Goal: Information Seeking & Learning: Learn about a topic

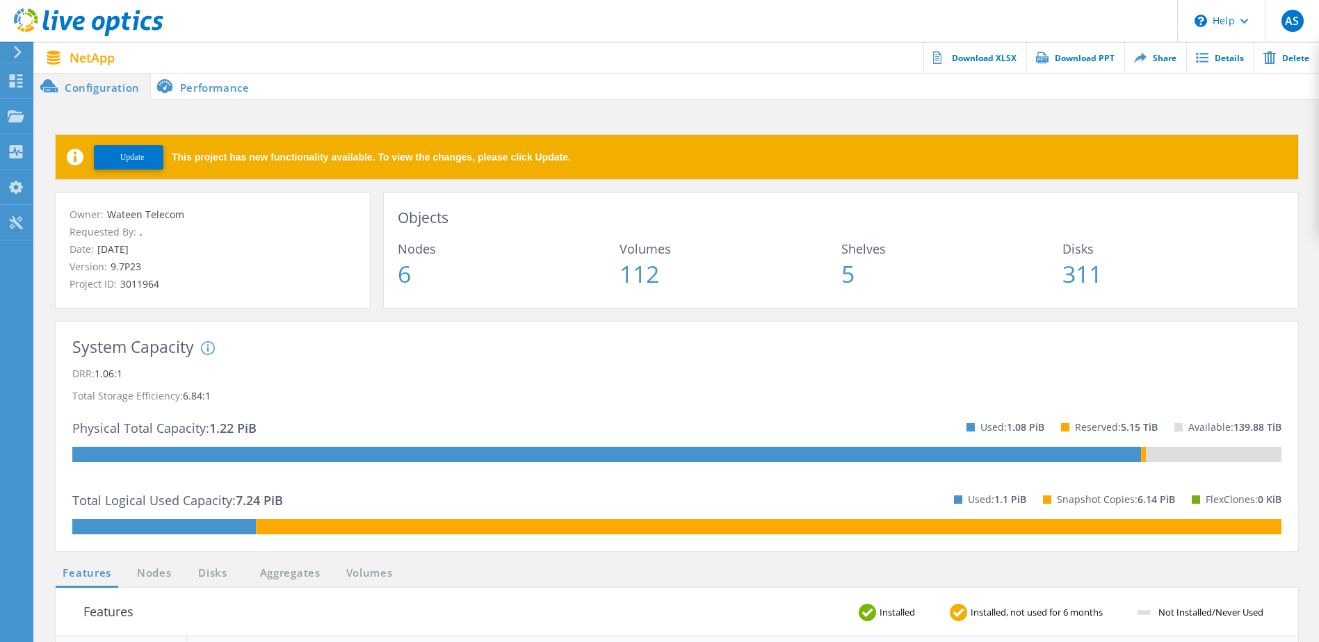
click at [130, 152] on span "Update" at bounding box center [132, 157] width 24 height 10
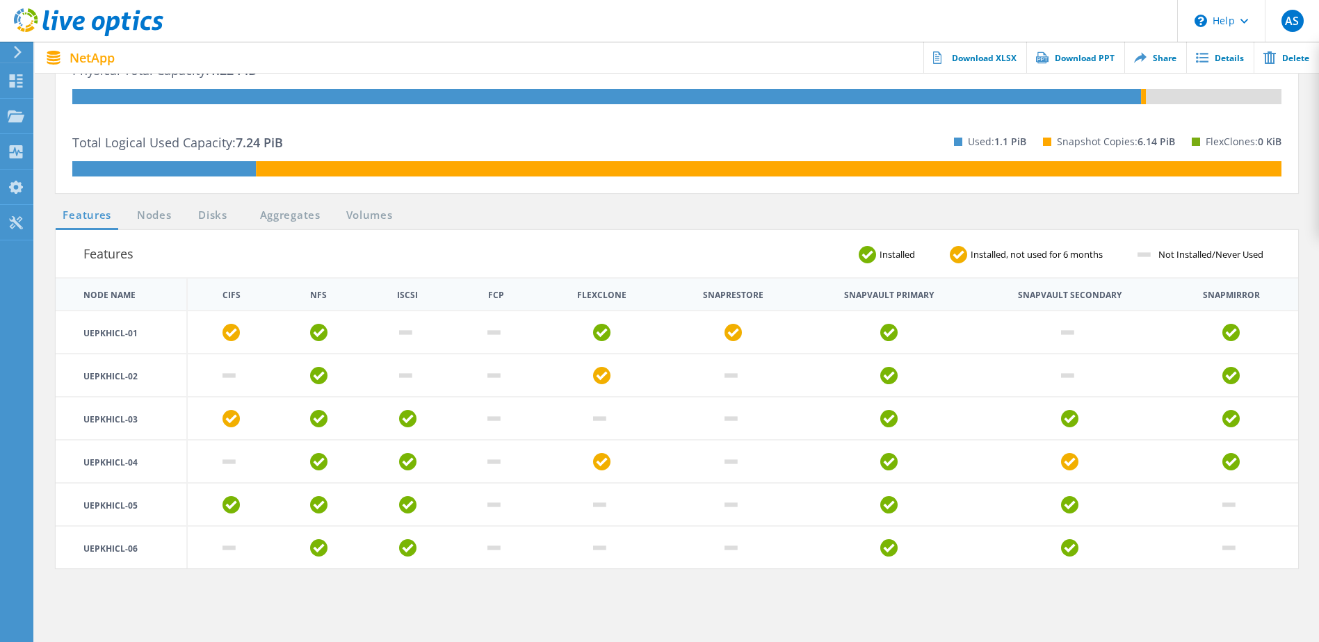
scroll to position [364, 0]
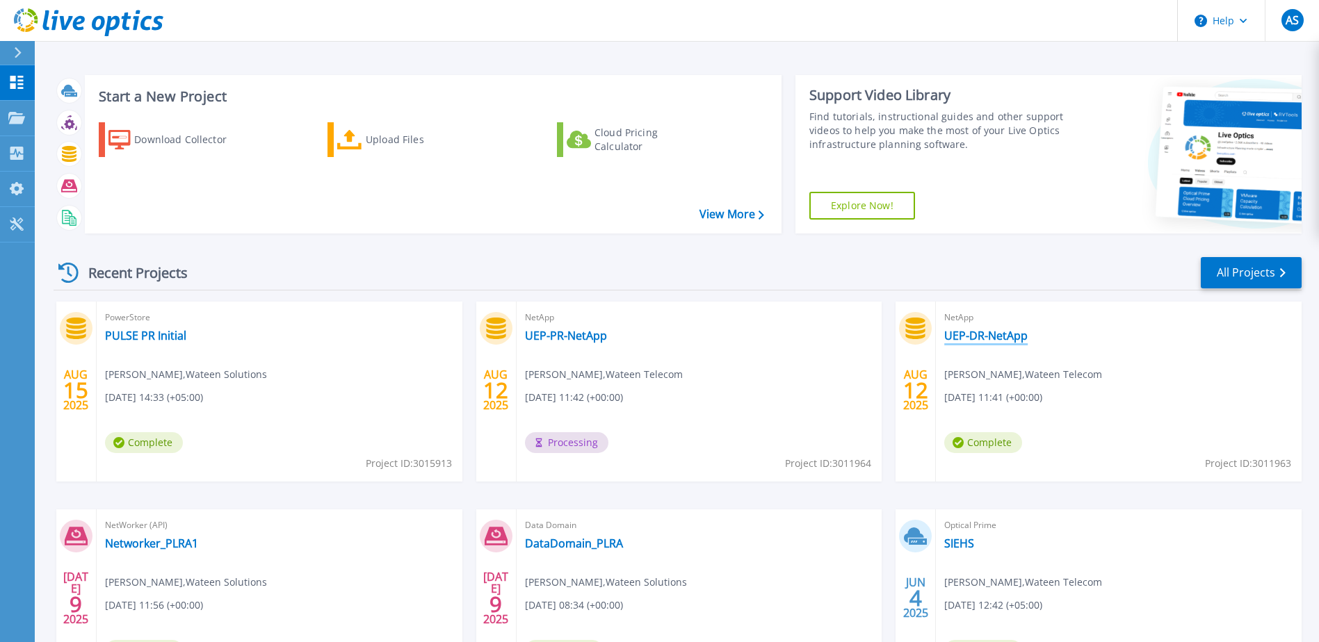
click at [996, 329] on link "UEP-DR-NetApp" at bounding box center [985, 336] width 83 height 14
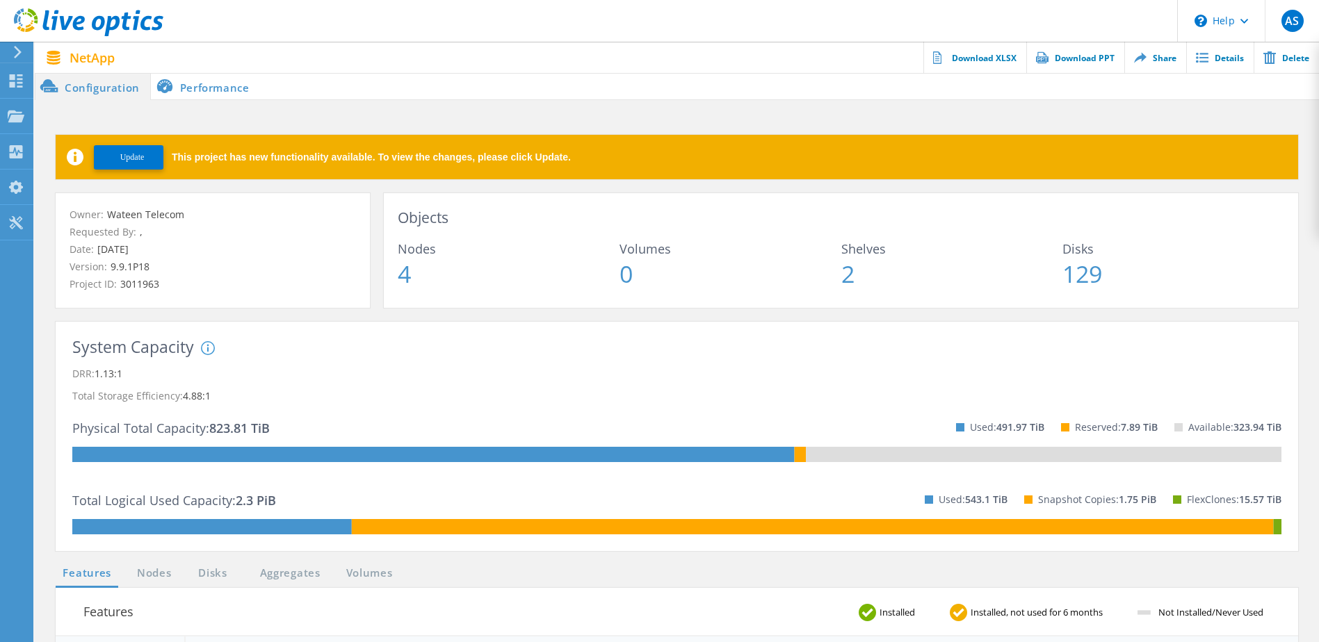
click at [180, 80] on li "Performance" at bounding box center [205, 86] width 109 height 28
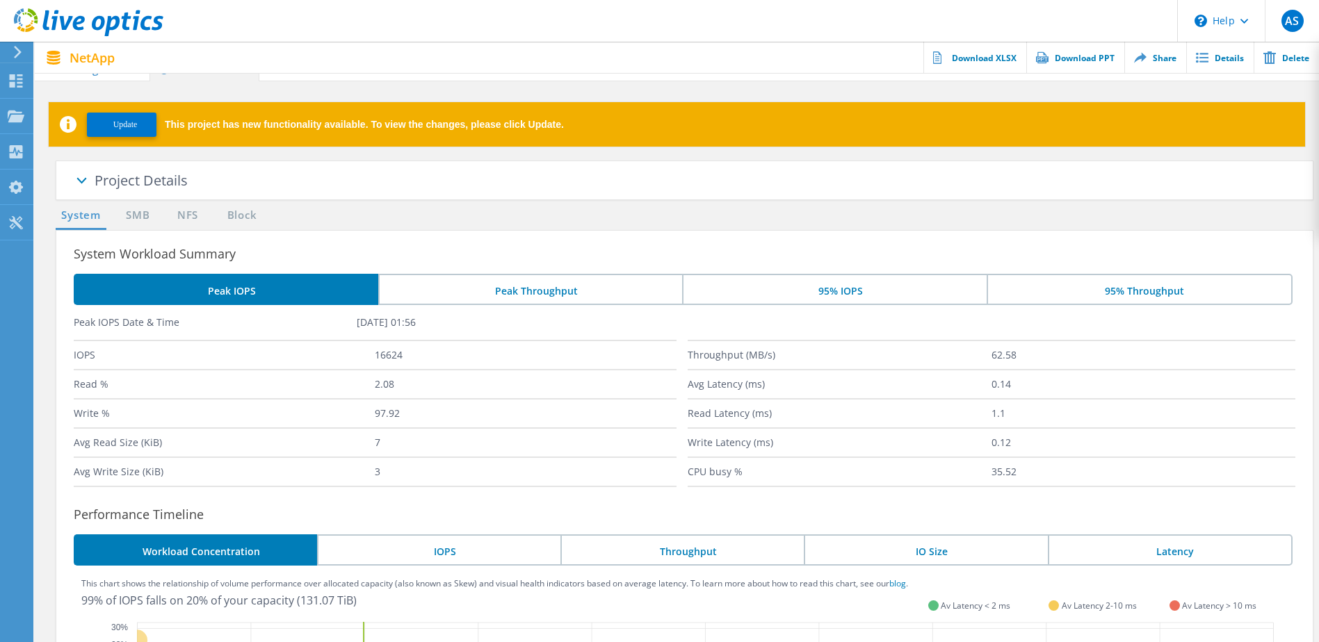
scroll to position [12, 0]
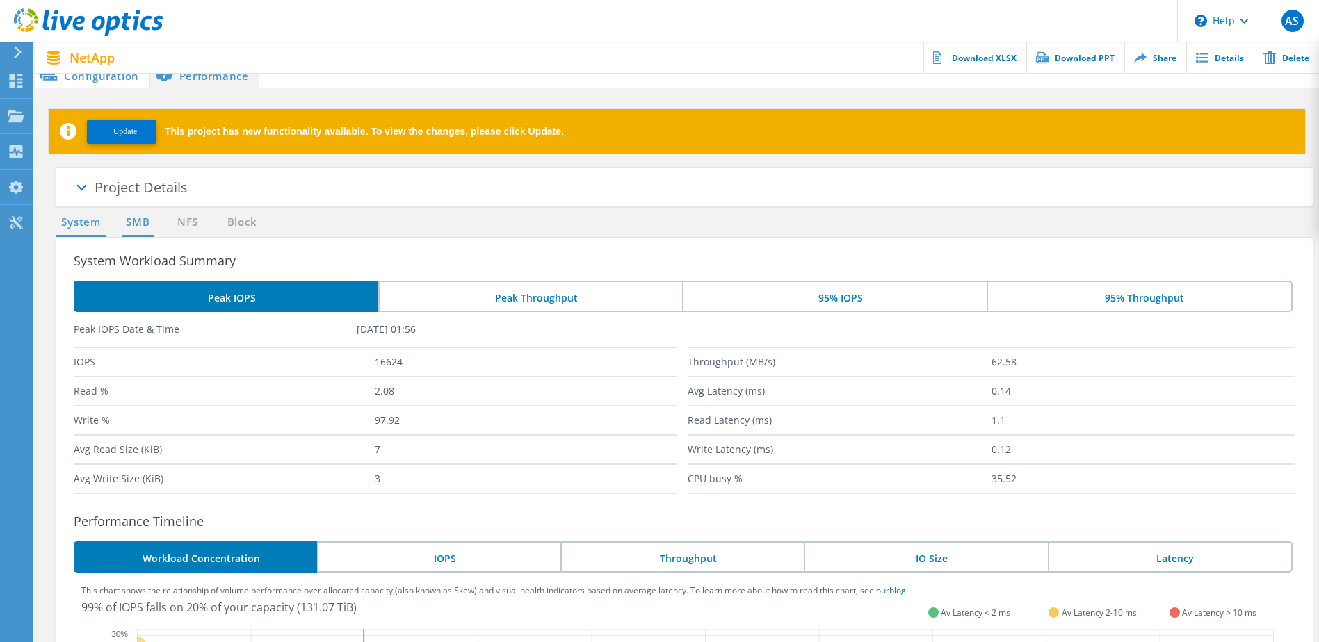
click at [136, 220] on link "SMB" at bounding box center [137, 222] width 31 height 17
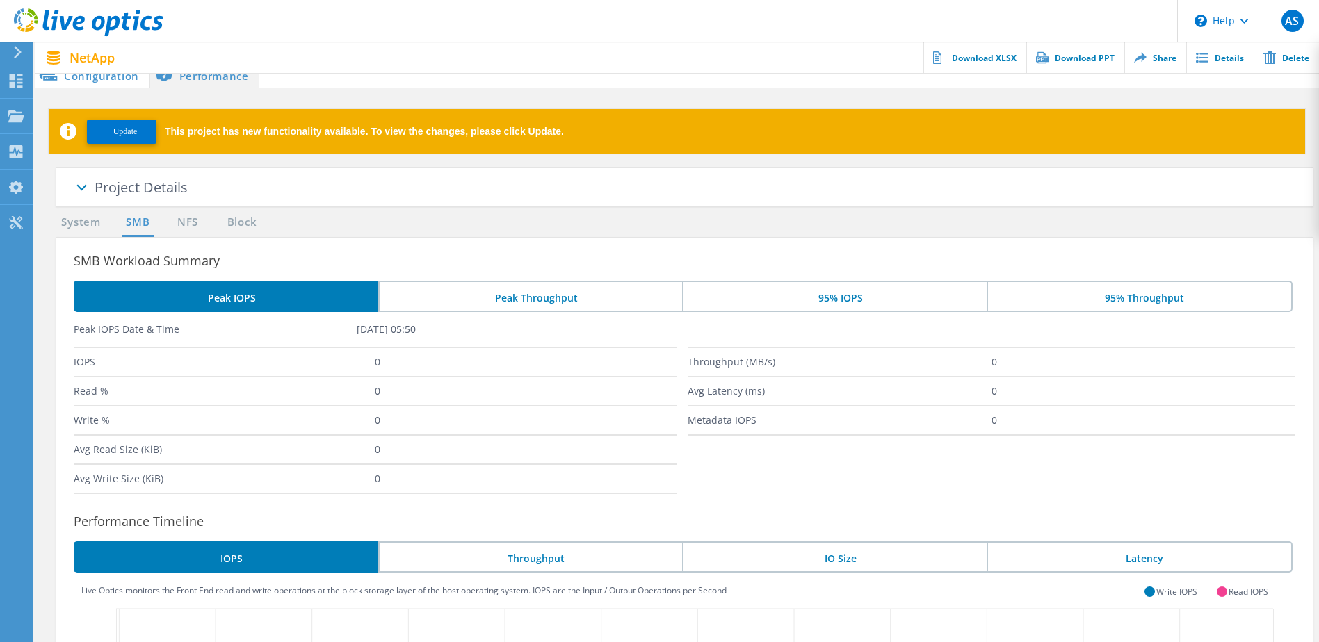
click at [203, 217] on ul "System SMB NFS Block" at bounding box center [161, 225] width 225 height 23
click at [185, 224] on link "NFS" at bounding box center [187, 222] width 27 height 17
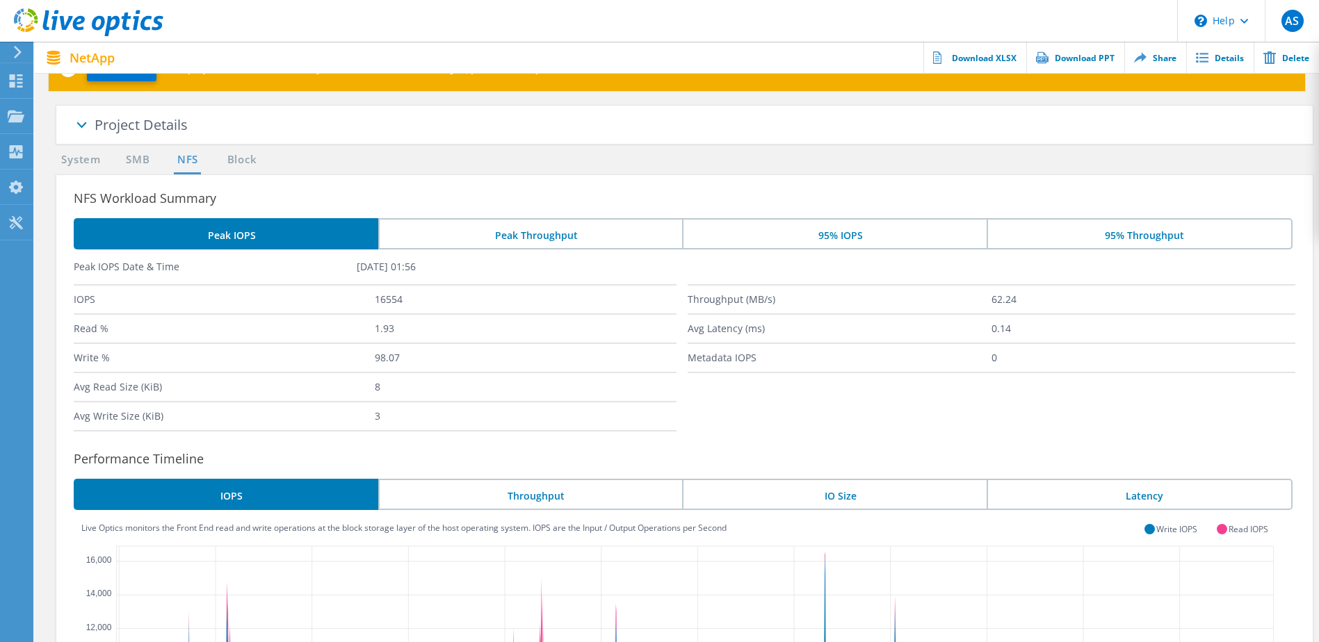
scroll to position [13, 0]
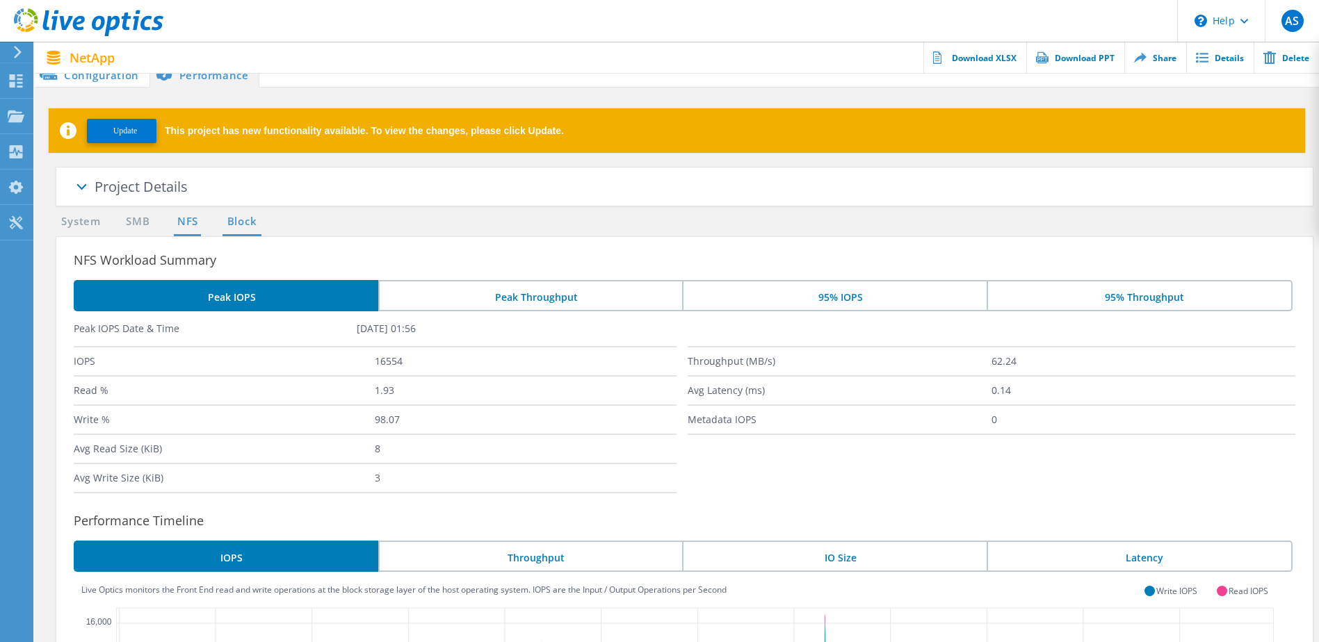
click at [248, 223] on link "Block" at bounding box center [242, 221] width 38 height 17
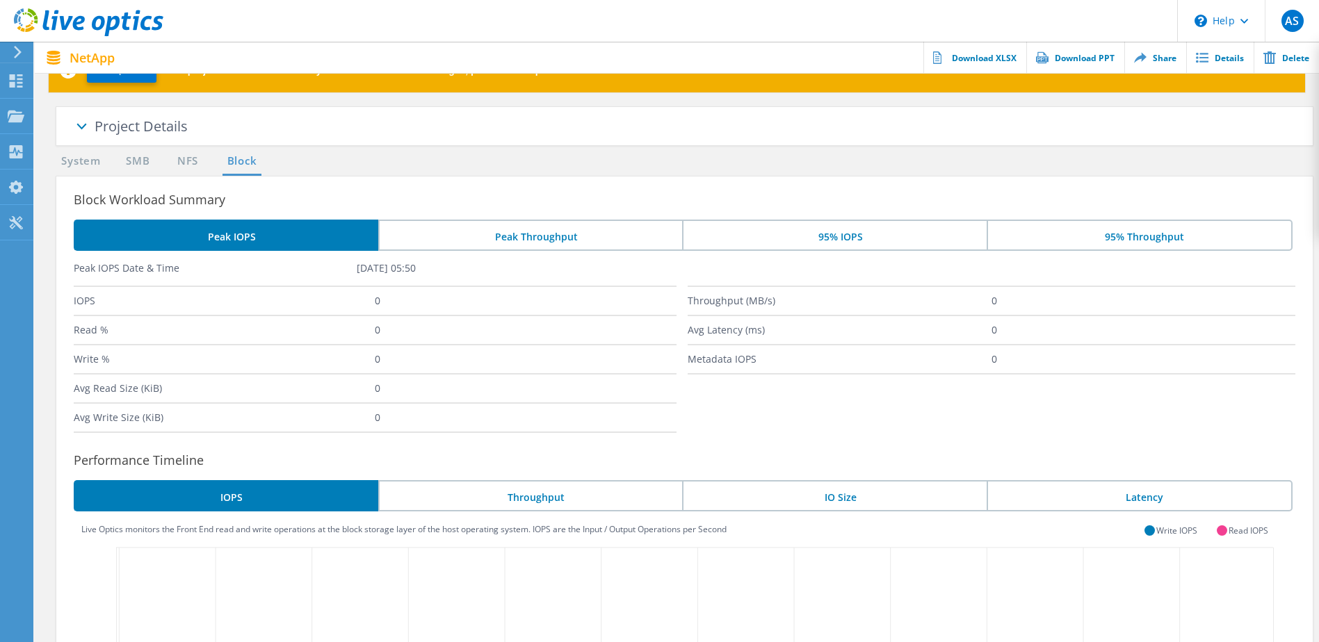
scroll to position [66, 0]
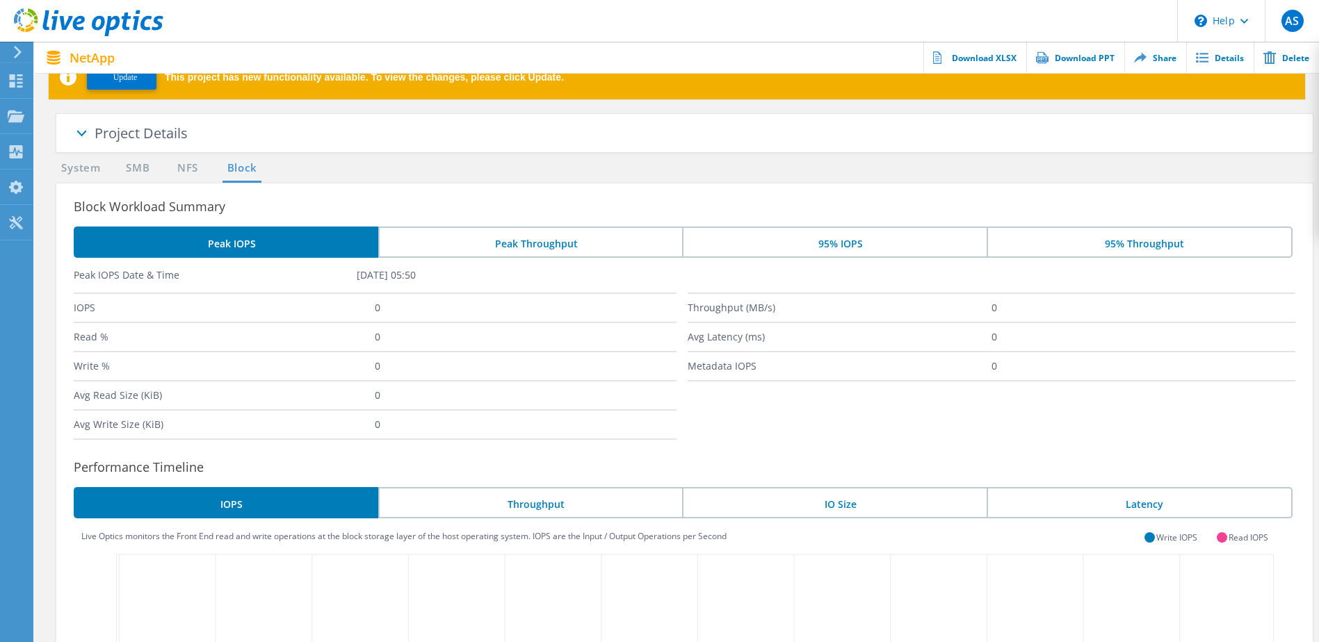
click at [856, 250] on li "95% IOPS" at bounding box center [834, 242] width 305 height 31
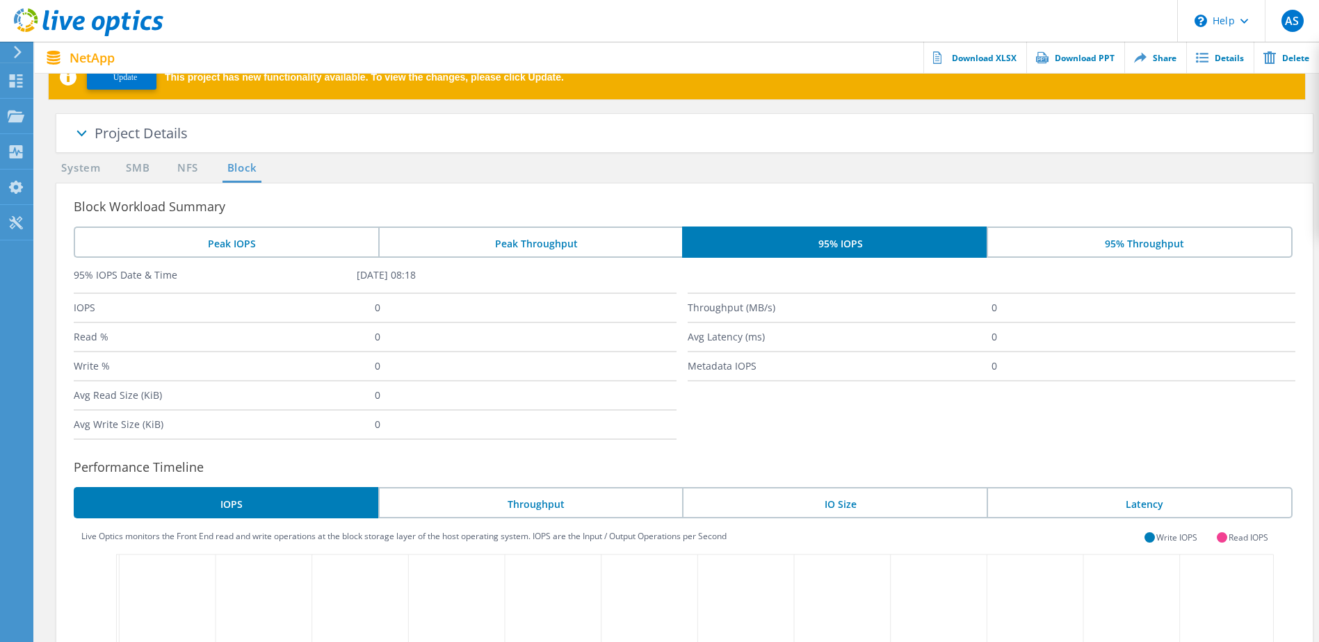
scroll to position [0, 0]
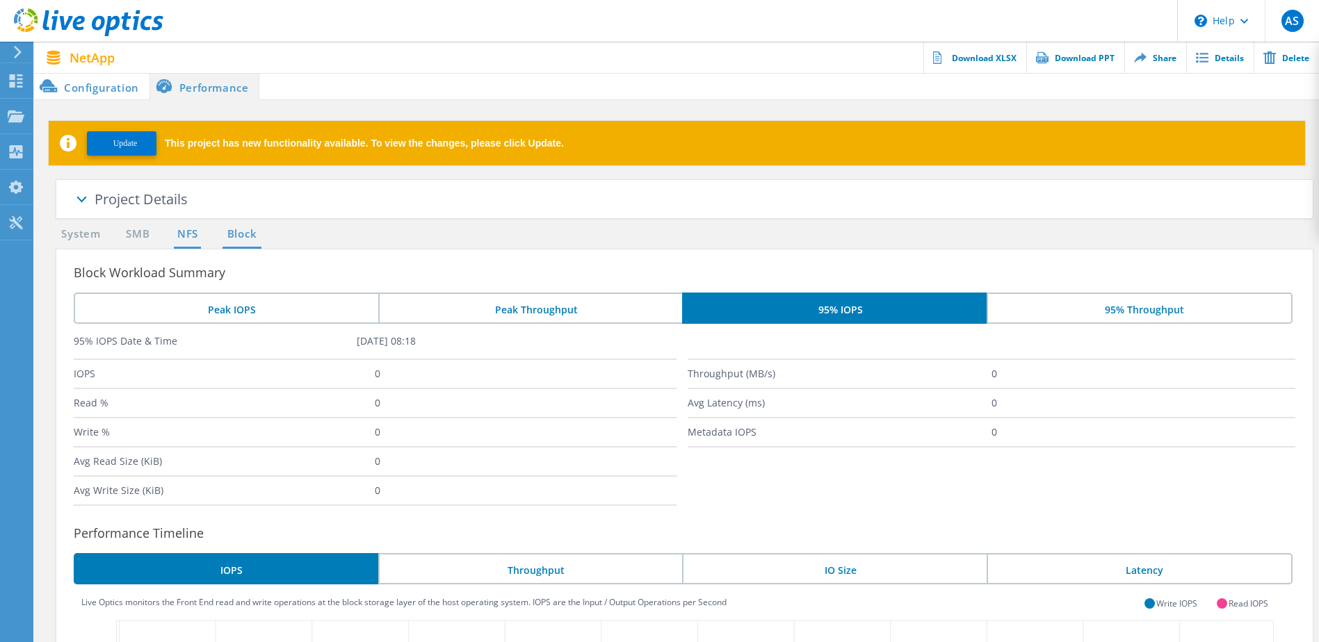
click at [190, 229] on link "NFS" at bounding box center [187, 234] width 27 height 17
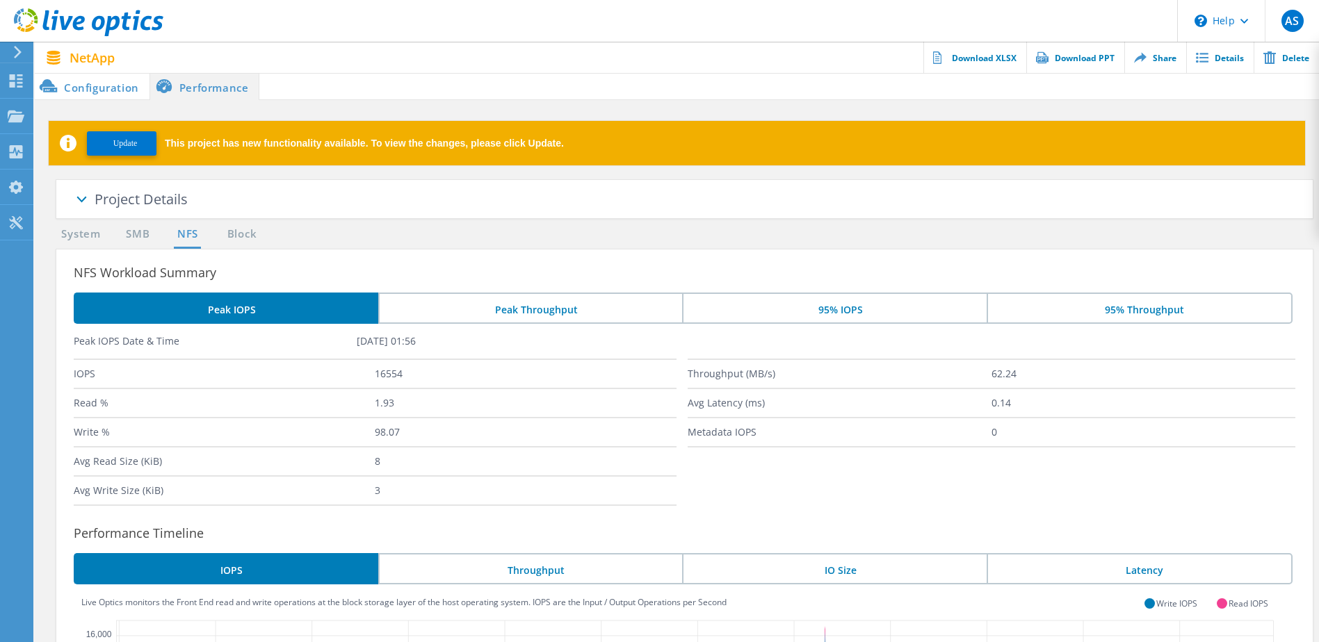
click at [838, 308] on li "95% IOPS" at bounding box center [834, 308] width 305 height 31
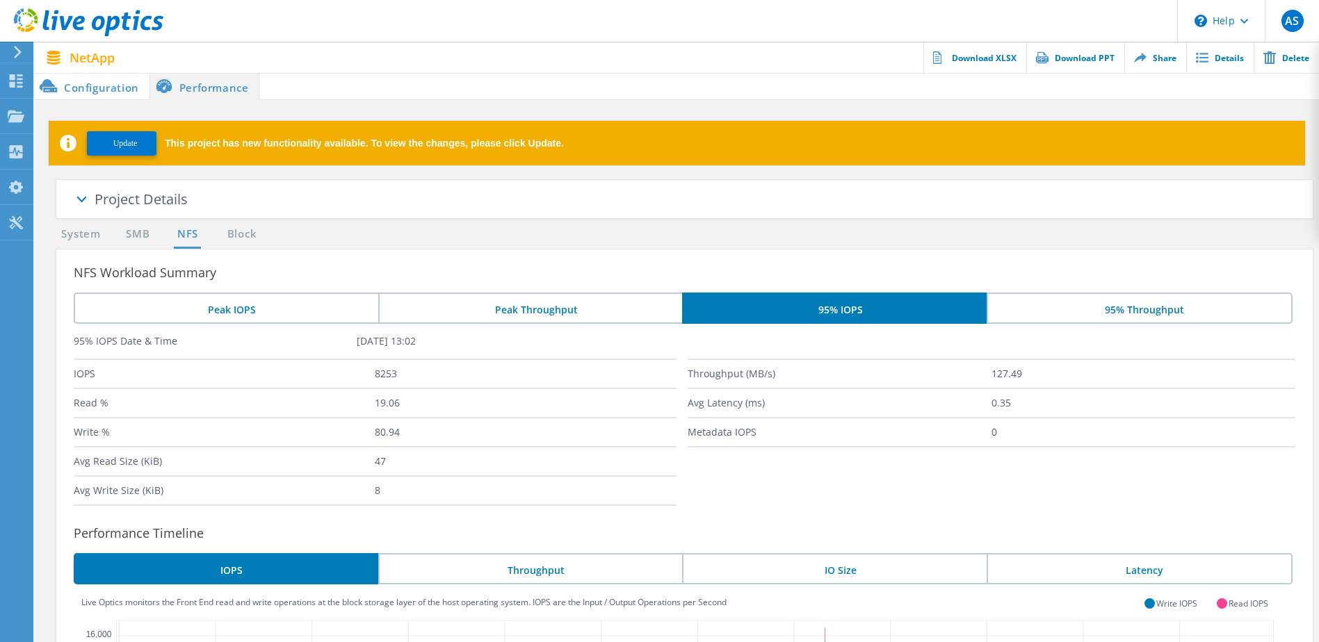
click at [295, 307] on li "Peak IOPS" at bounding box center [226, 308] width 305 height 31
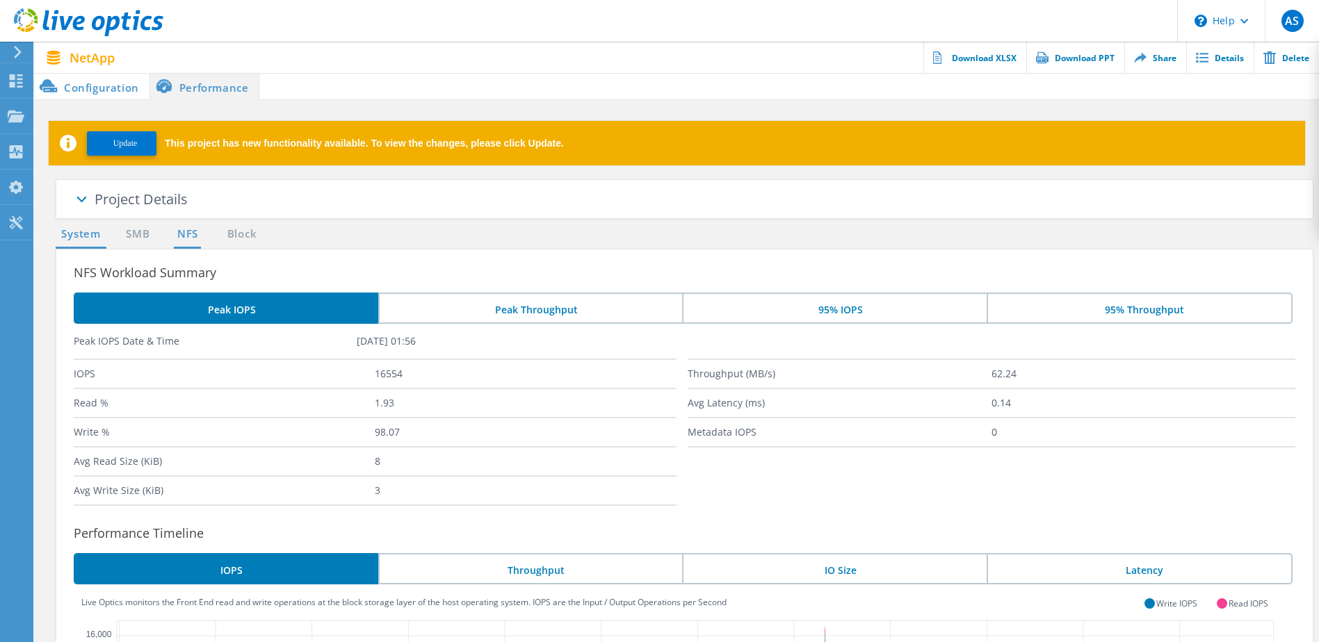
click at [81, 232] on link "System" at bounding box center [81, 234] width 51 height 17
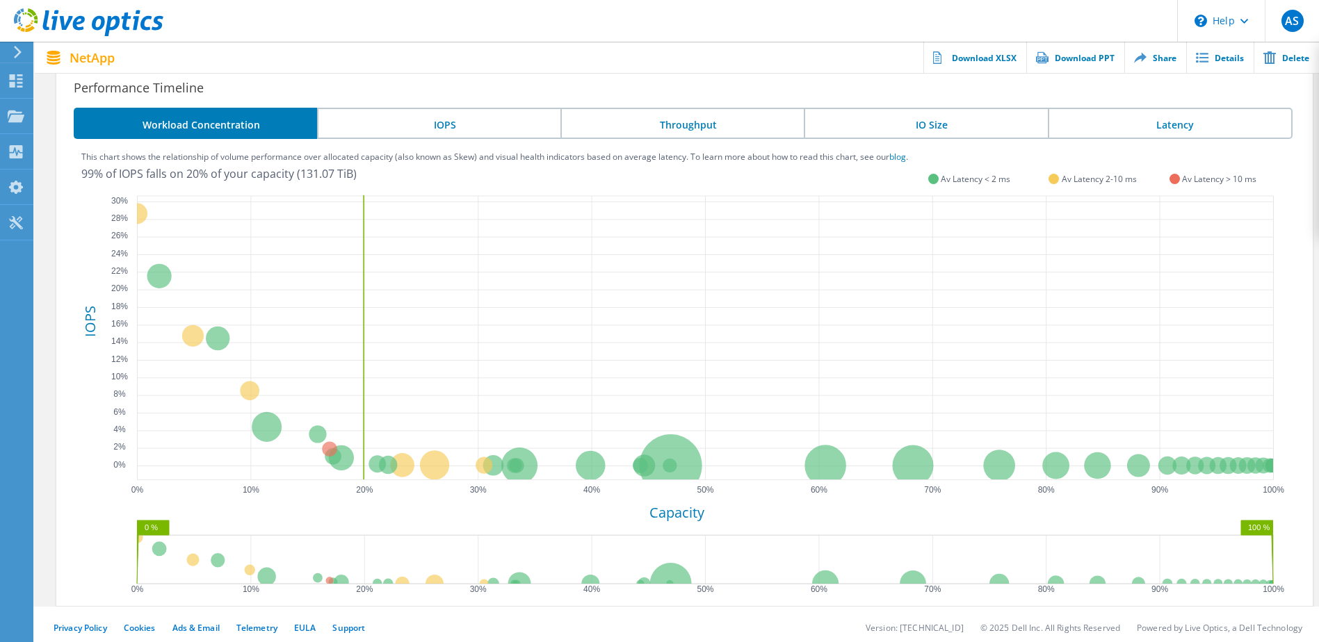
scroll to position [446, 0]
click at [459, 117] on li "IOPS" at bounding box center [438, 122] width 243 height 31
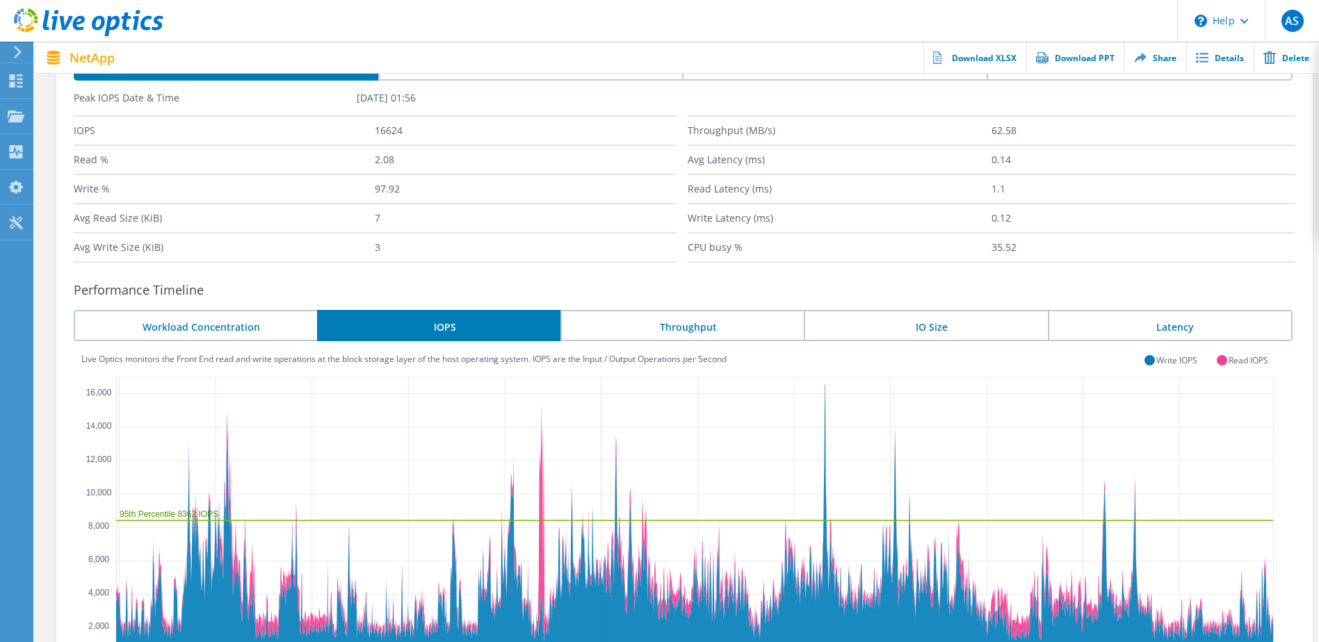
scroll to position [0, 0]
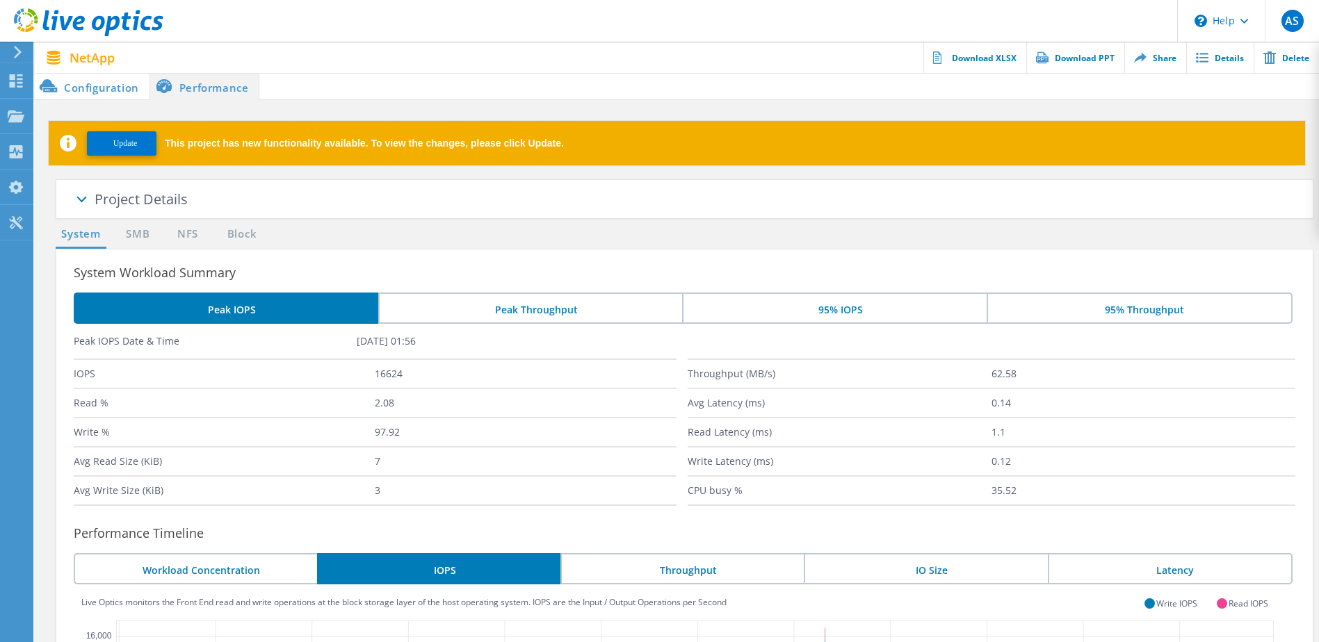
click at [82, 86] on li "Configuration" at bounding box center [92, 86] width 115 height 28
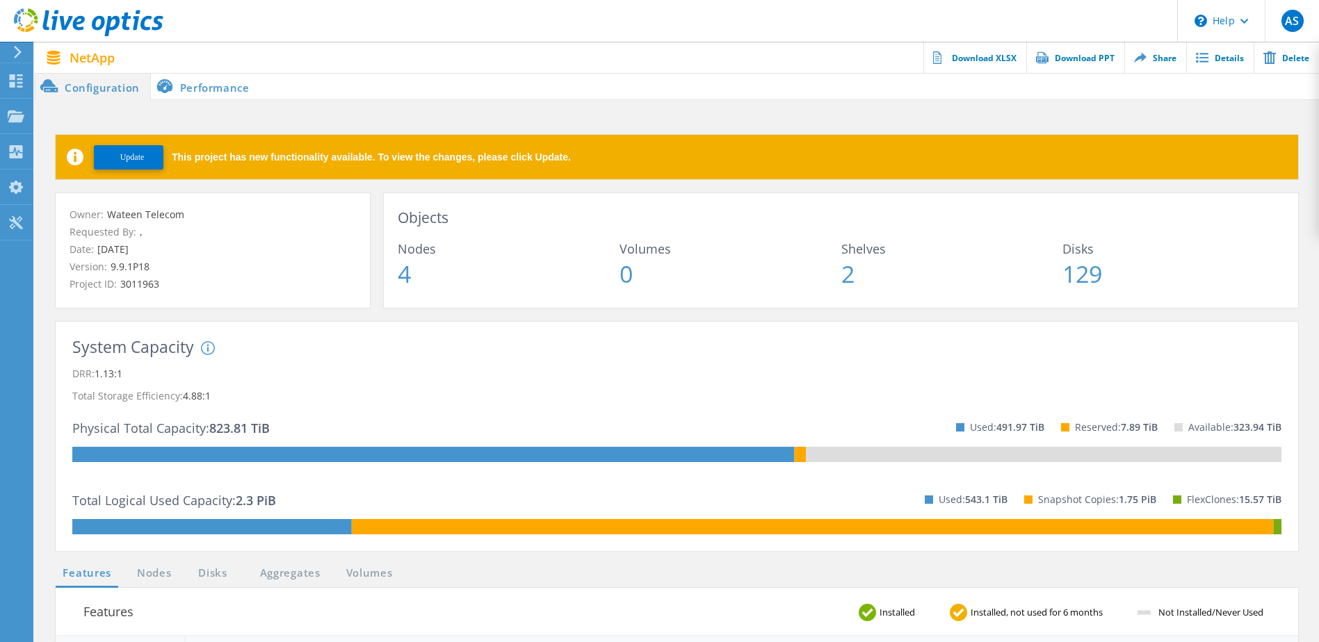
click at [192, 83] on li "Performance" at bounding box center [205, 86] width 109 height 28
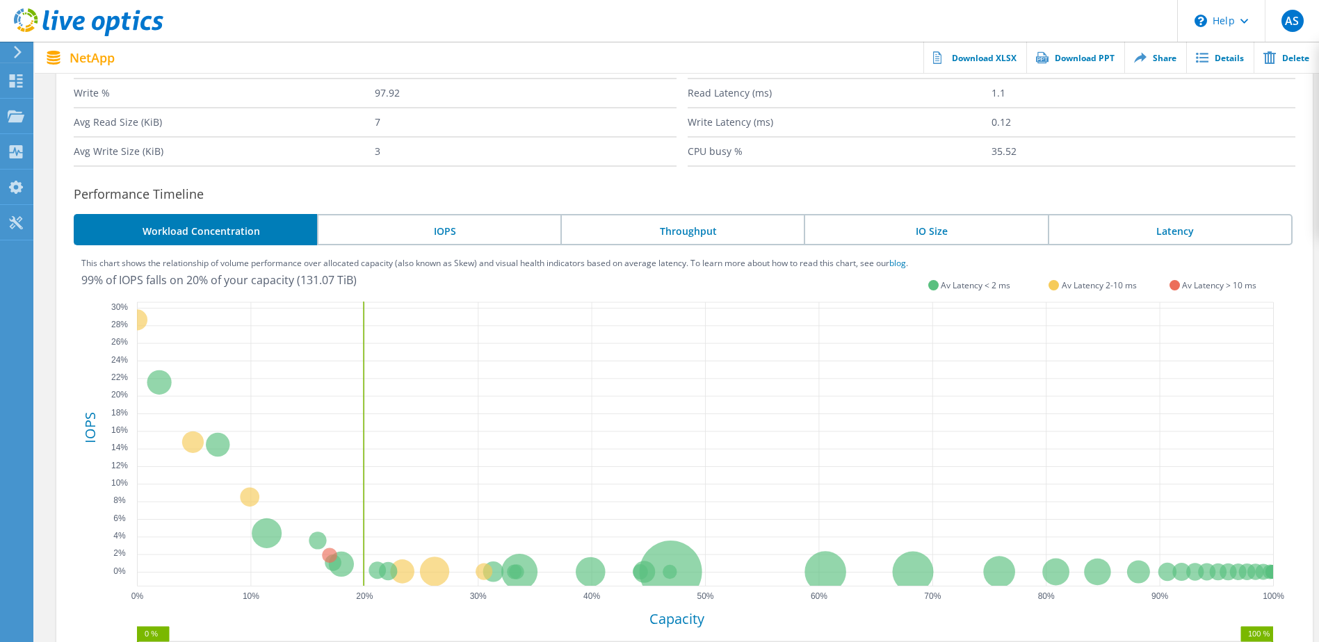
scroll to position [355, 0]
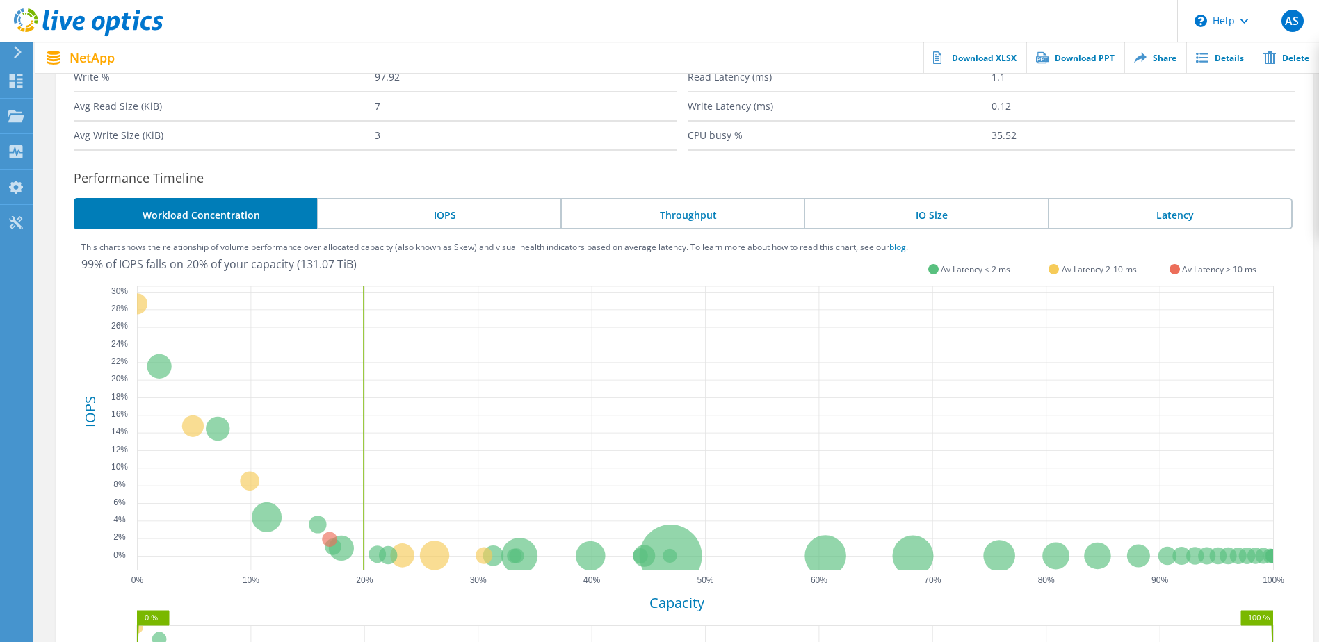
click at [1189, 218] on li "Latency" at bounding box center [1170, 213] width 245 height 31
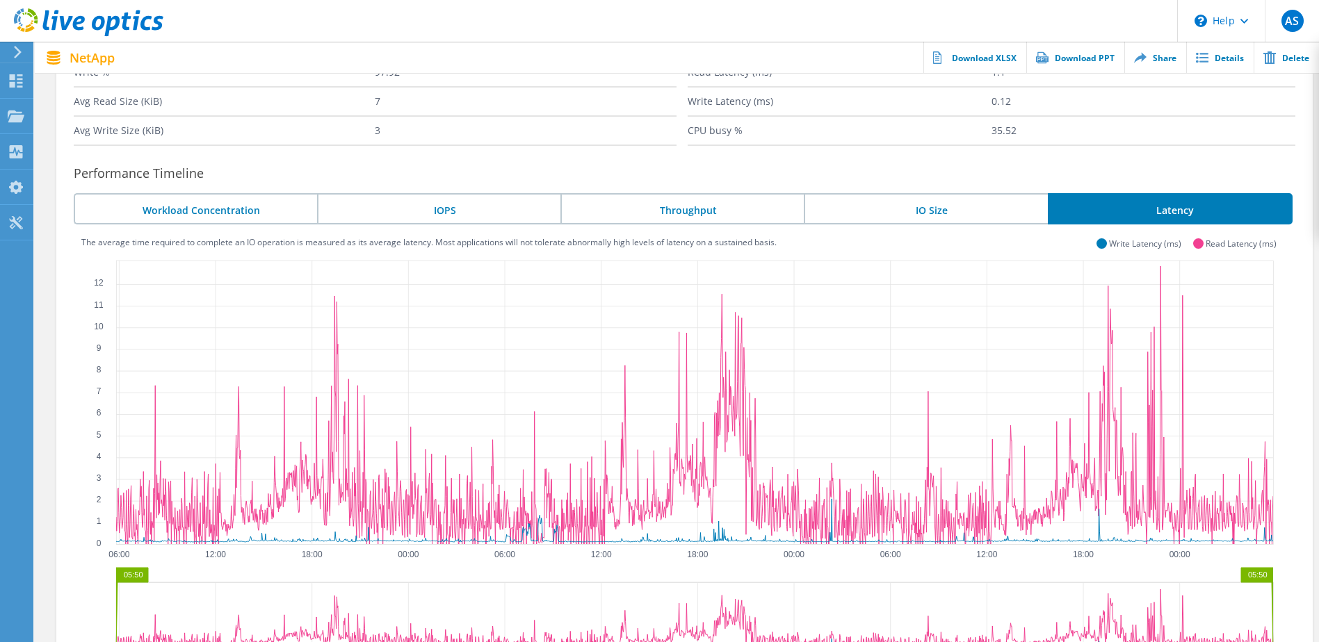
scroll to position [359, 0]
click at [912, 207] on li "IO Size" at bounding box center [925, 209] width 243 height 31
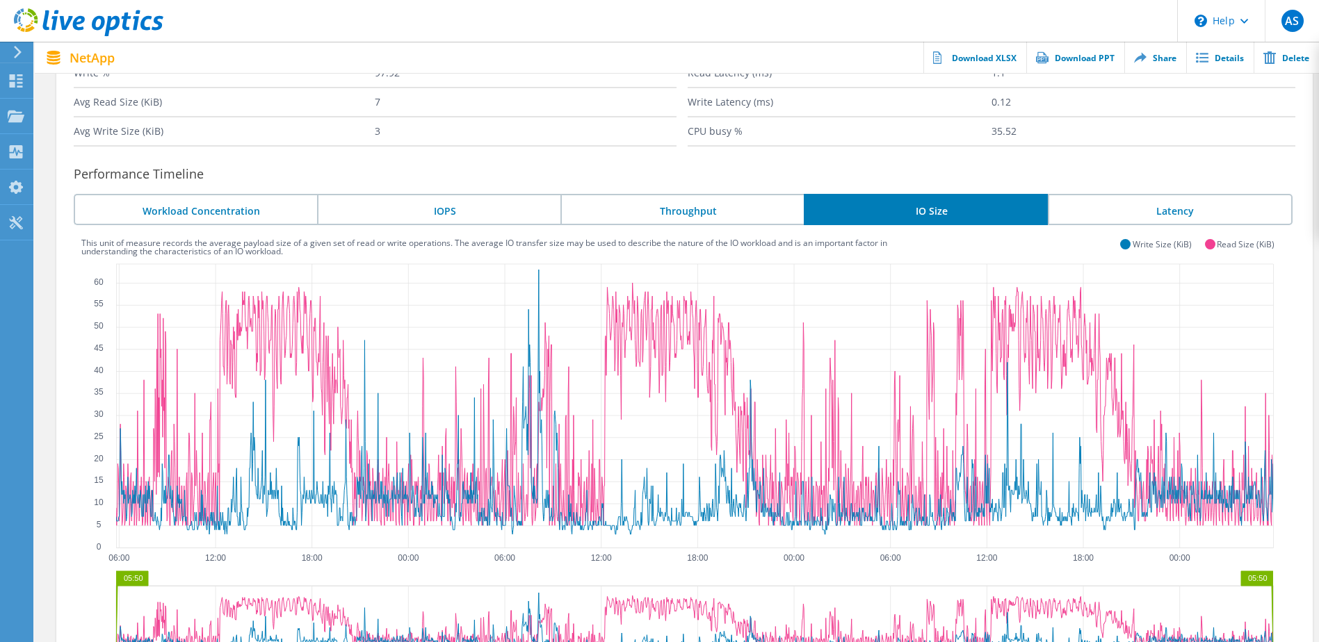
click at [633, 209] on li "Throughput" at bounding box center [681, 209] width 243 height 31
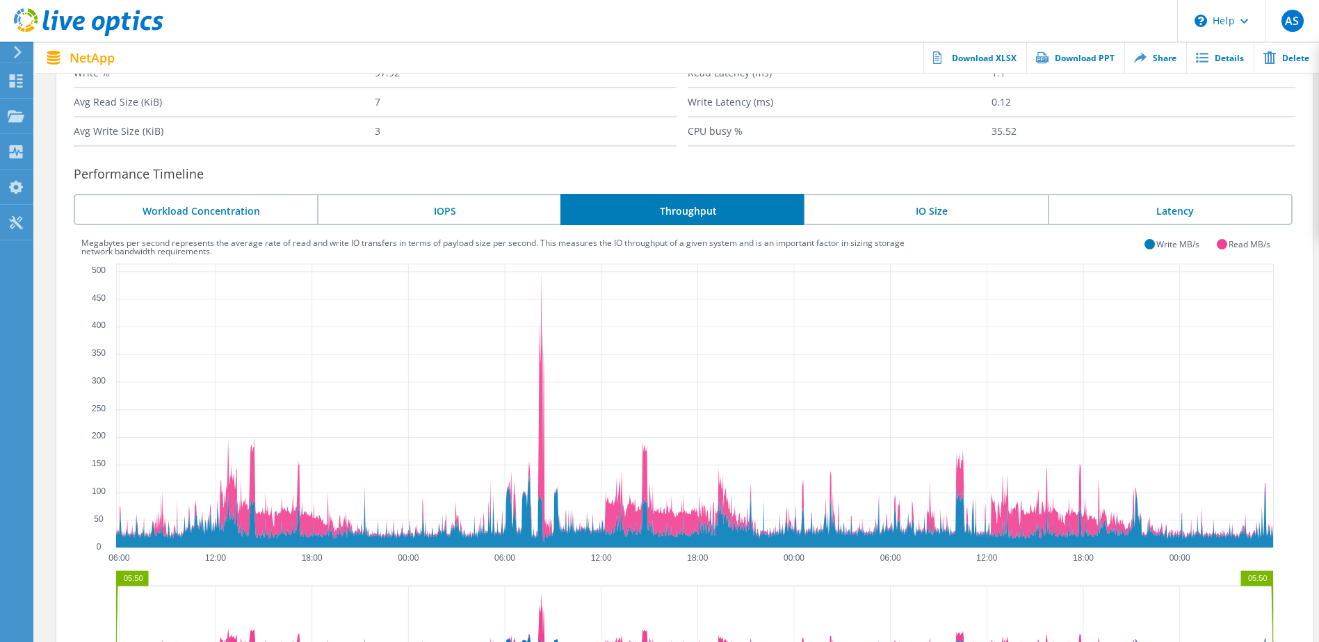
click at [412, 203] on li "IOPS" at bounding box center [438, 209] width 243 height 31
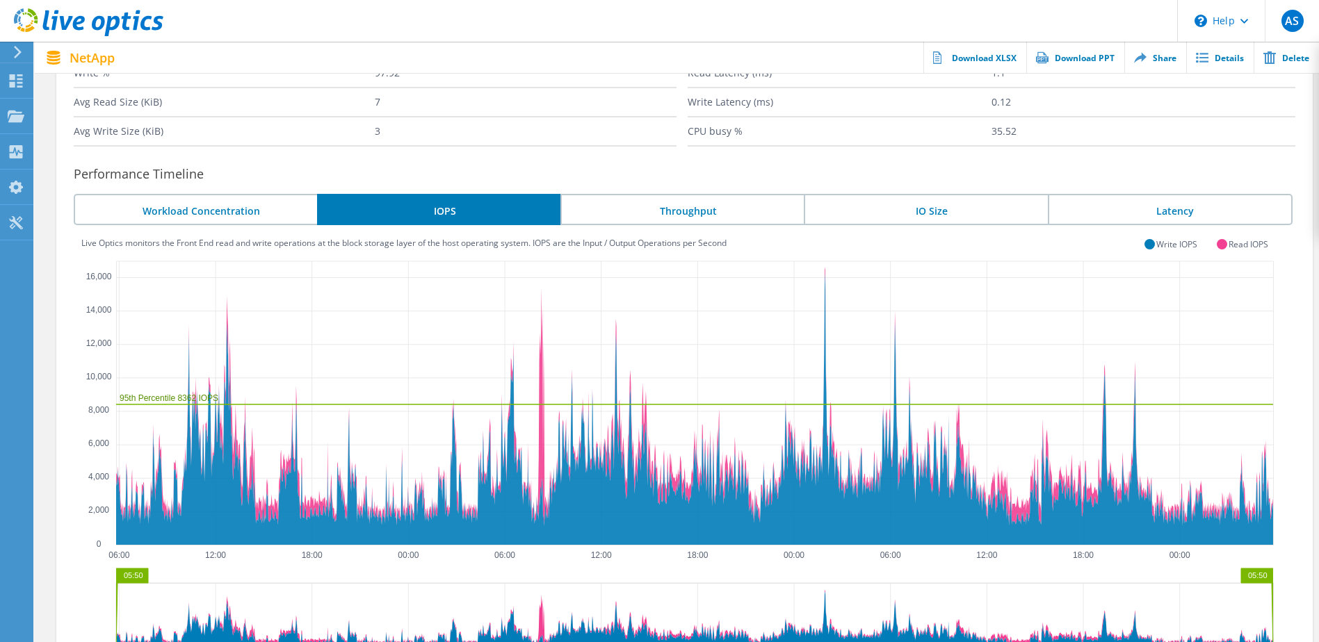
click at [216, 223] on li "Workload Concentration" at bounding box center [195, 209] width 243 height 31
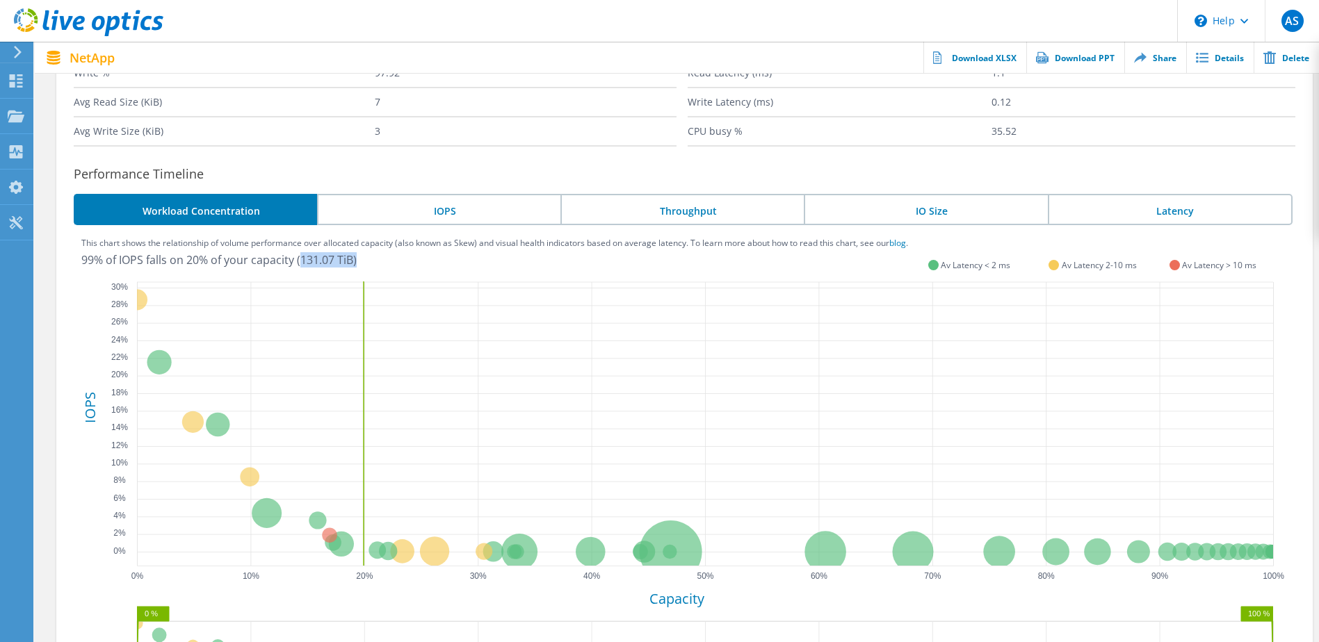
drag, startPoint x: 303, startPoint y: 261, endPoint x: 369, endPoint y: 259, distance: 66.1
click at [369, 259] on div "99% of IOPS falls on 20% of your capacity (131.07 TiB)" at bounding box center [494, 259] width 827 height 11
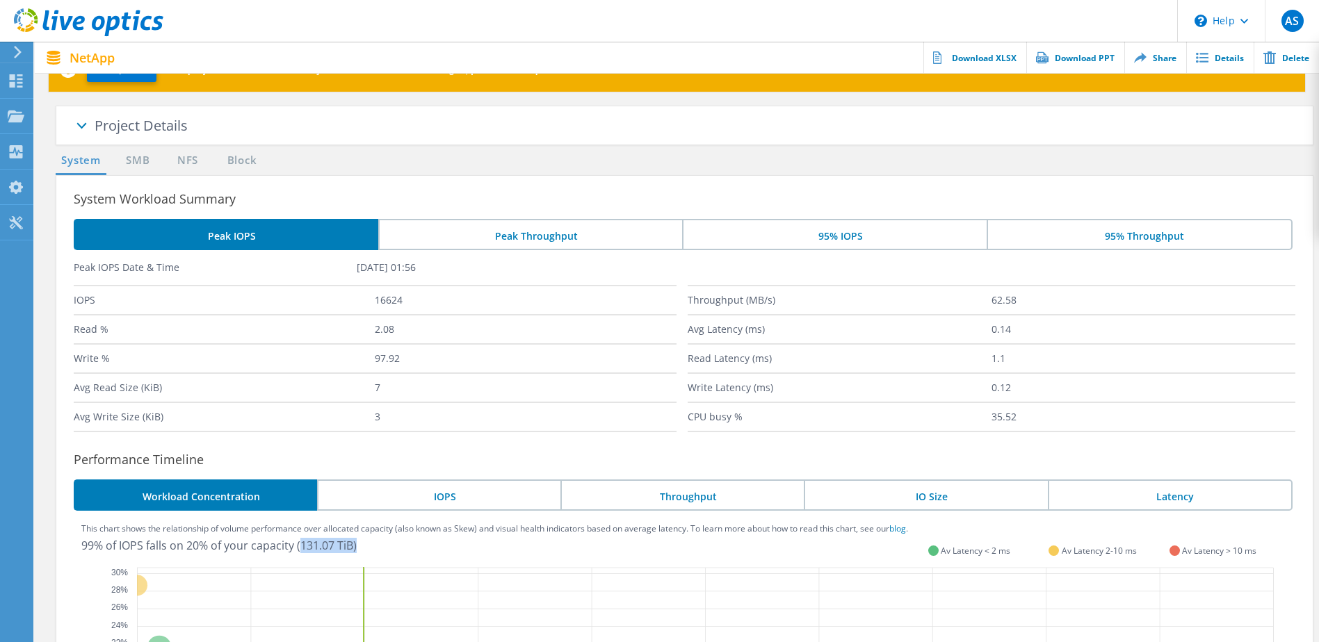
scroll to position [0, 0]
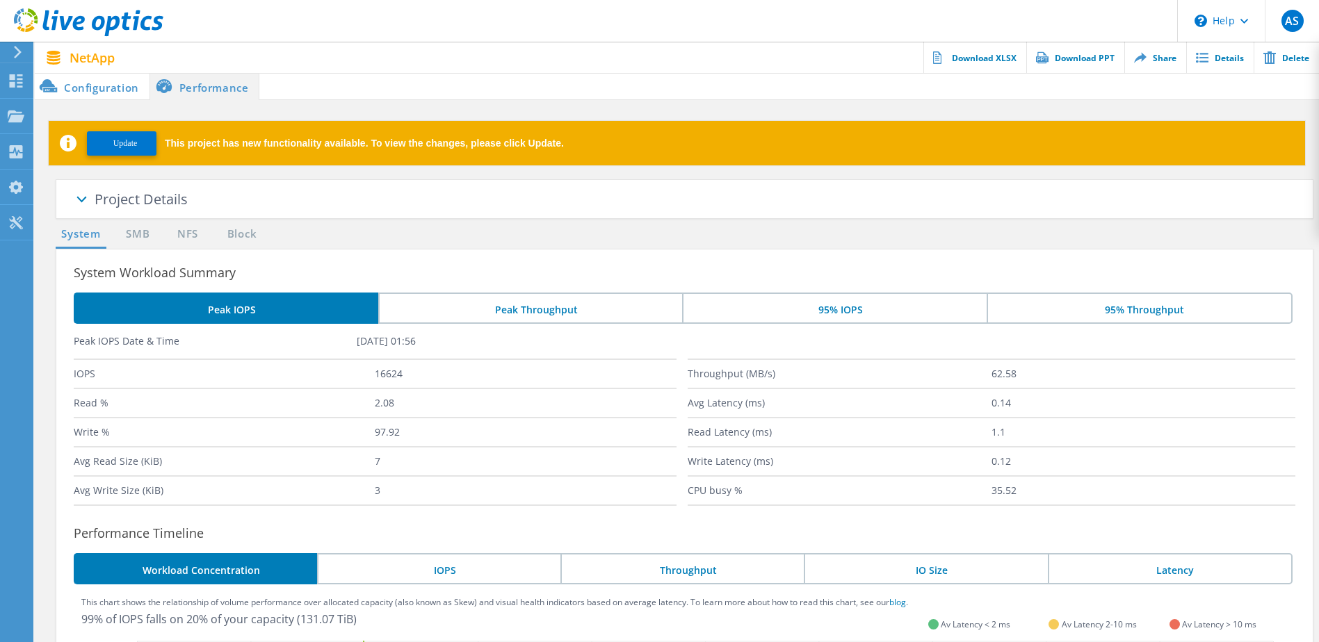
click at [78, 81] on li "Configuration" at bounding box center [92, 86] width 115 height 28
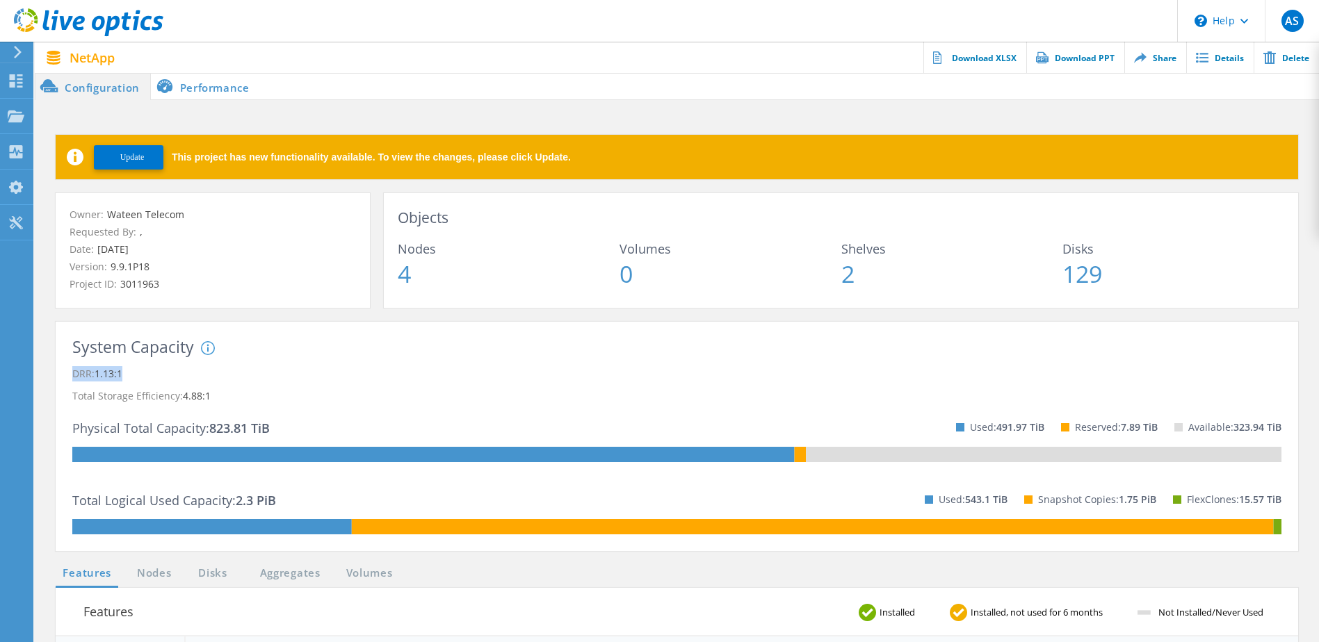
drag, startPoint x: 69, startPoint y: 375, endPoint x: 131, endPoint y: 378, distance: 62.6
click at [131, 378] on div "System Capacity System DRR represents DRR w/o SnapShots and FlexClones for newe…" at bounding box center [677, 436] width 1243 height 229
click at [142, 157] on span "Update" at bounding box center [132, 157] width 24 height 10
click at [74, 76] on div "Dashboard" at bounding box center [65, 81] width 51 height 10
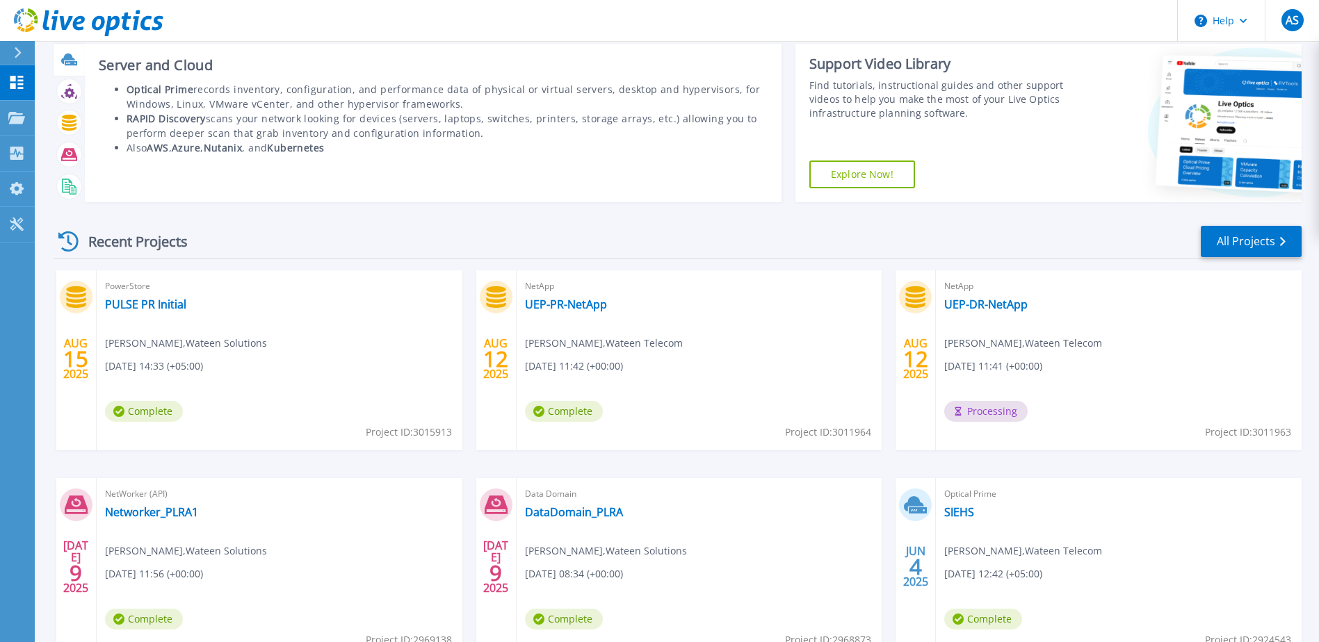
scroll to position [128, 0]
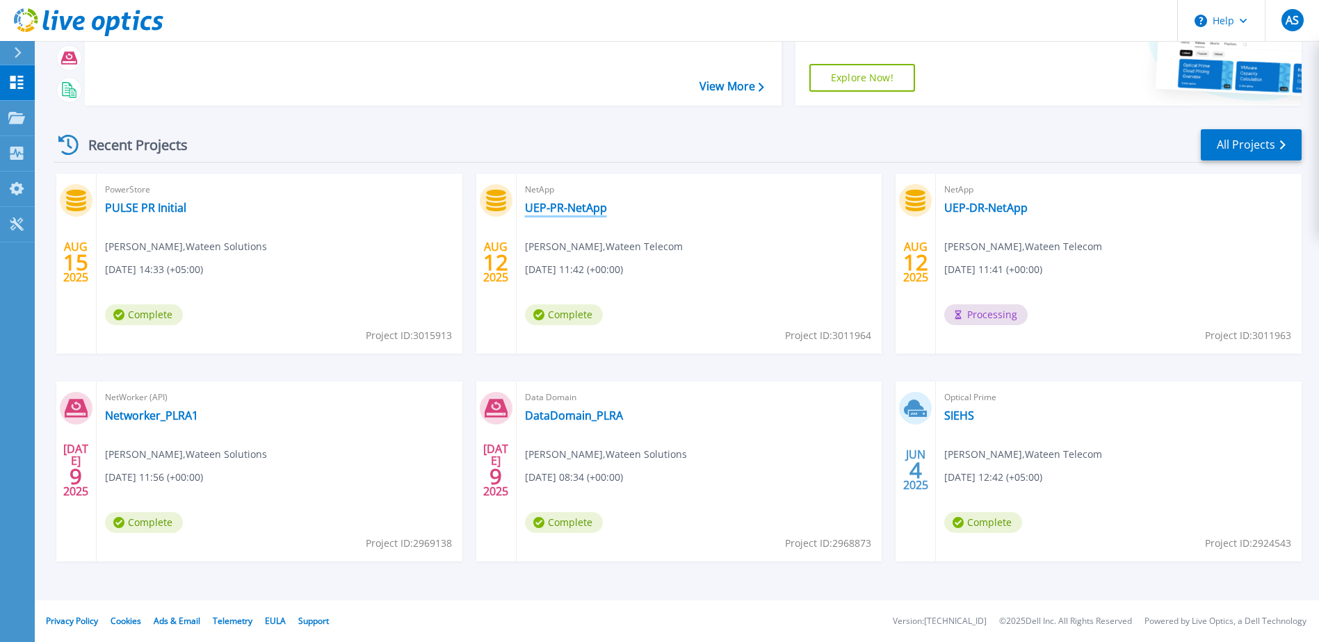
click at [570, 209] on link "UEP-PR-NetApp" at bounding box center [566, 208] width 82 height 14
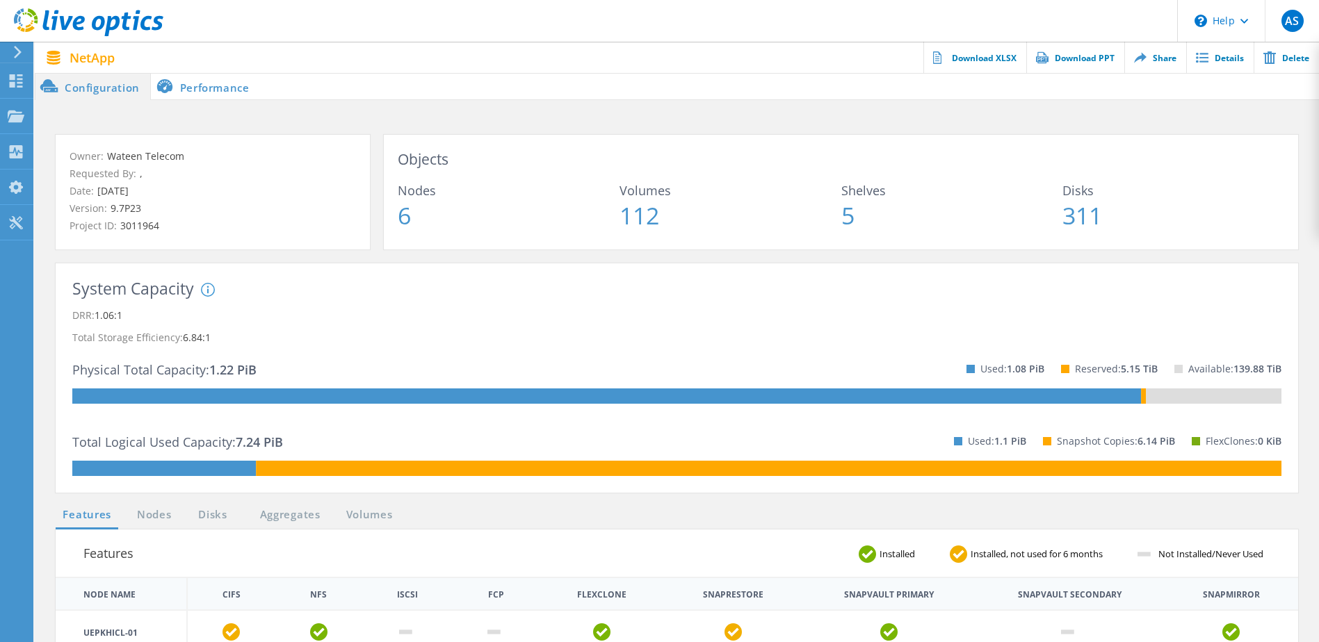
click at [209, 90] on li "Performance" at bounding box center [205, 86] width 109 height 28
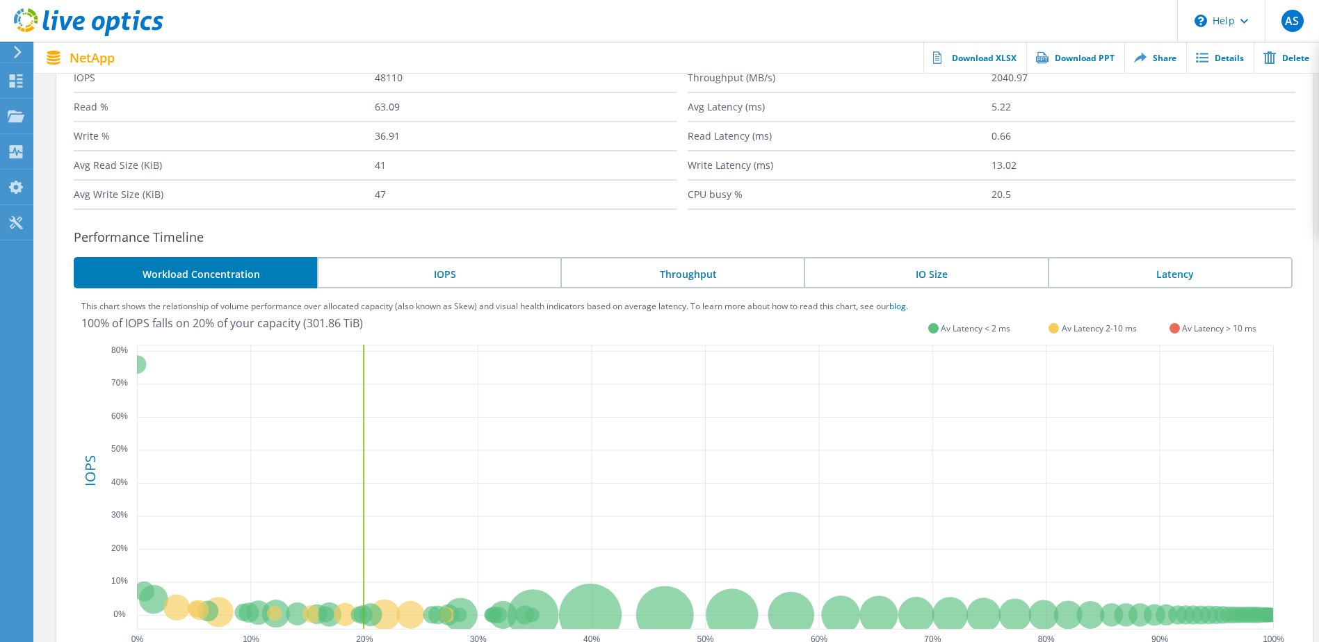
scroll to position [239, 0]
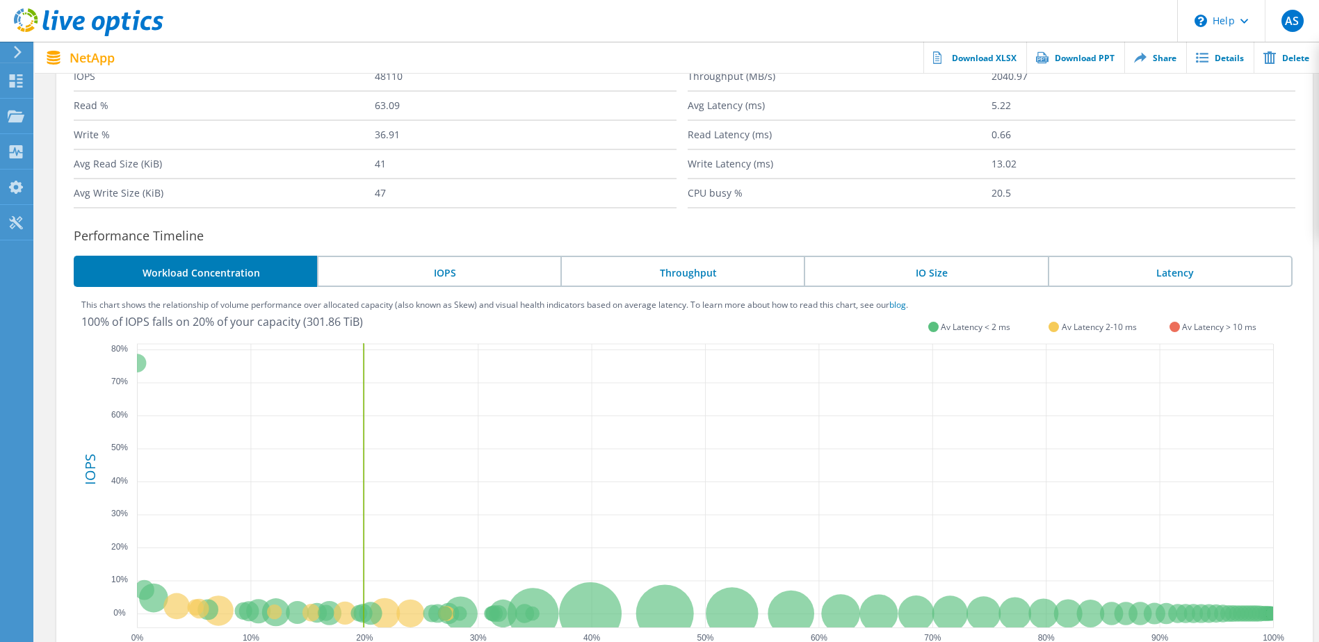
click at [1188, 284] on li "Latency" at bounding box center [1170, 271] width 245 height 31
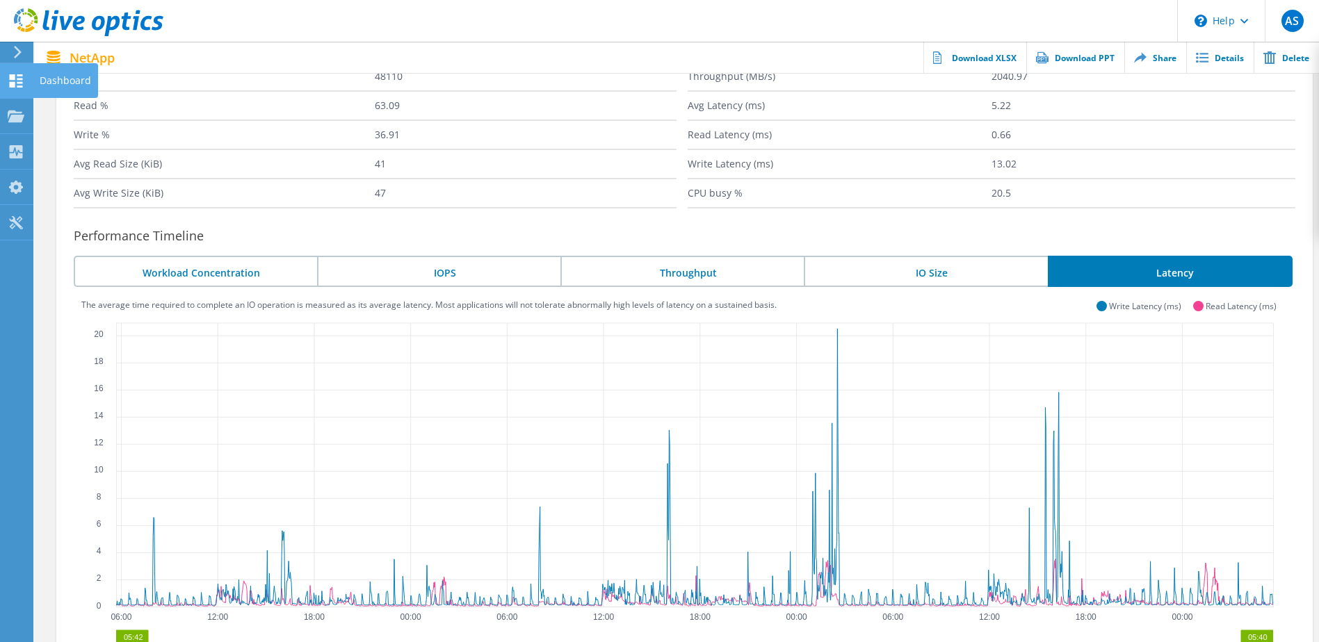
click at [76, 67] on div "Dashboard" at bounding box center [65, 80] width 65 height 35
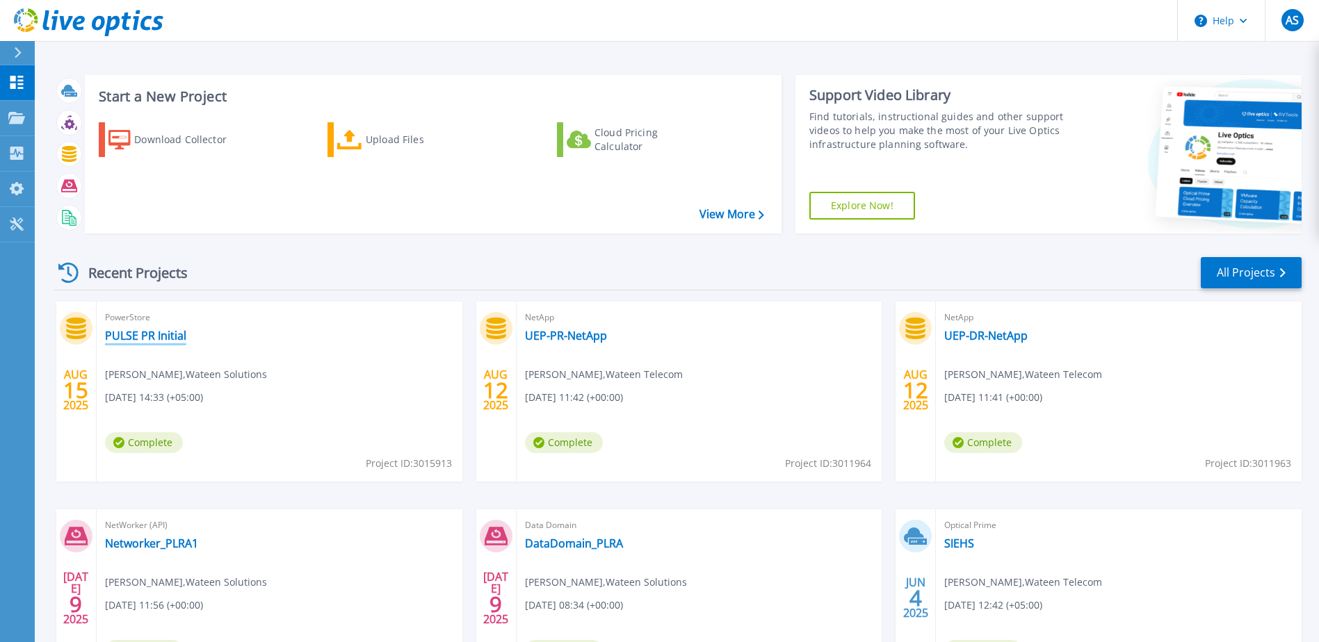
click at [143, 339] on link "PULSE PR Initial" at bounding box center [145, 336] width 81 height 14
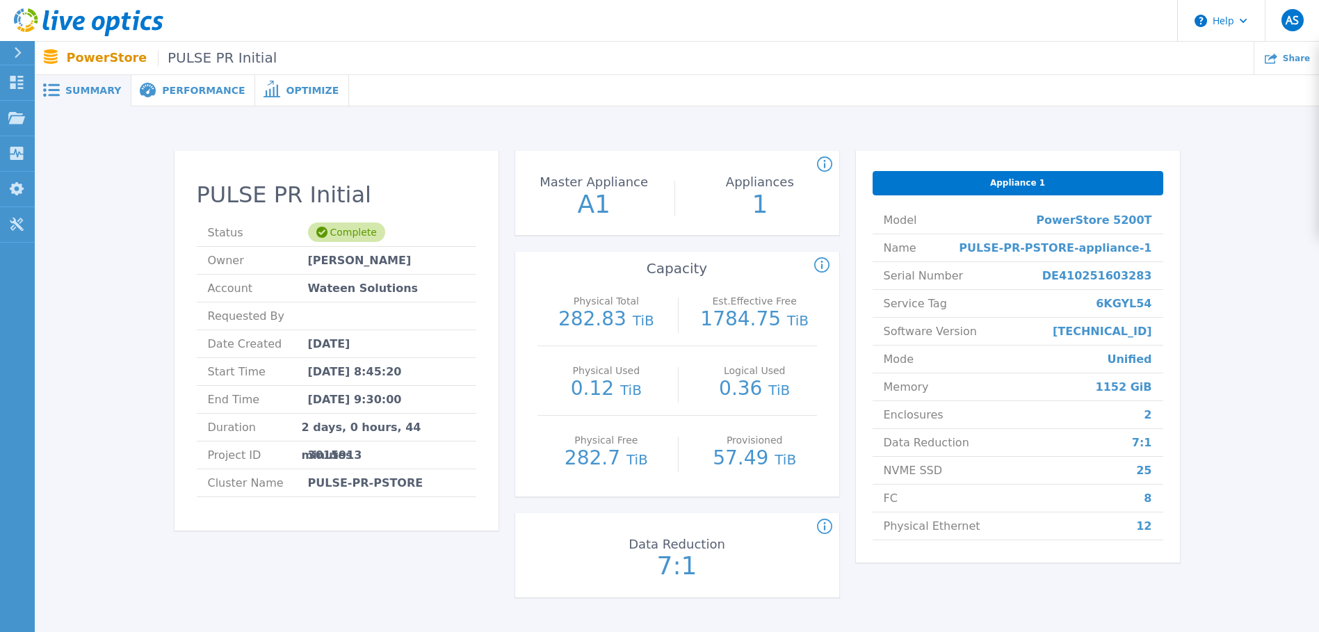
click at [216, 88] on span "Performance" at bounding box center [203, 91] width 83 height 10
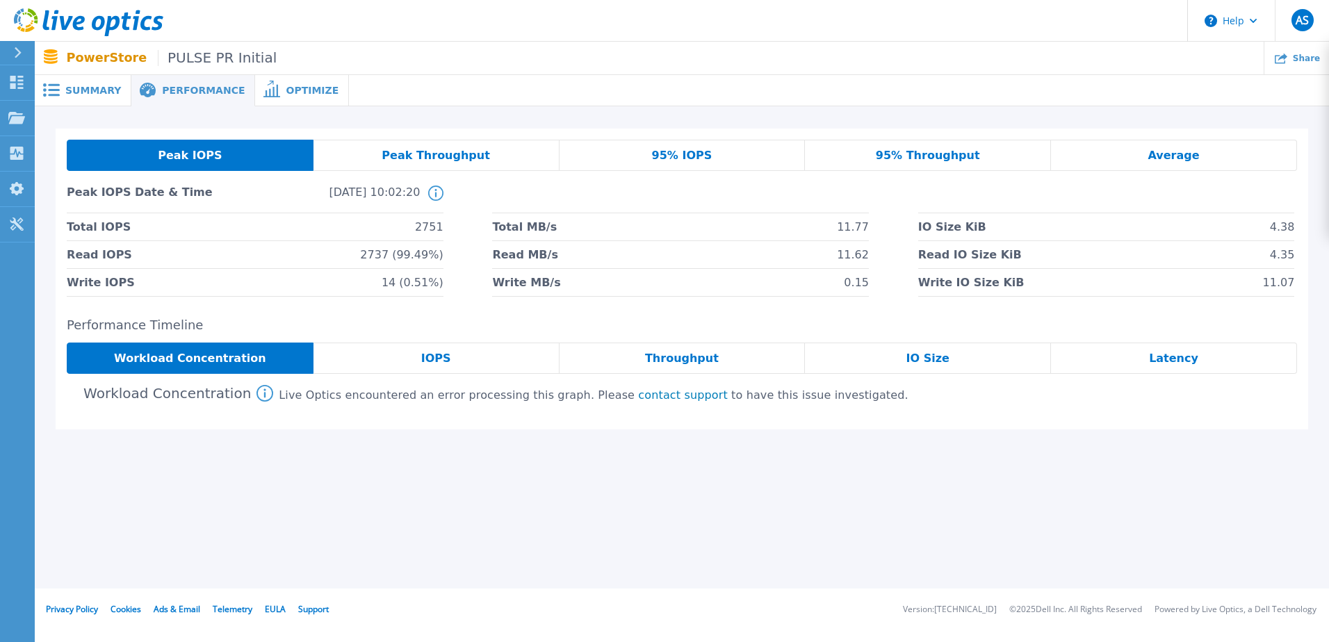
click at [442, 145] on div "Peak Throughput" at bounding box center [437, 155] width 246 height 31
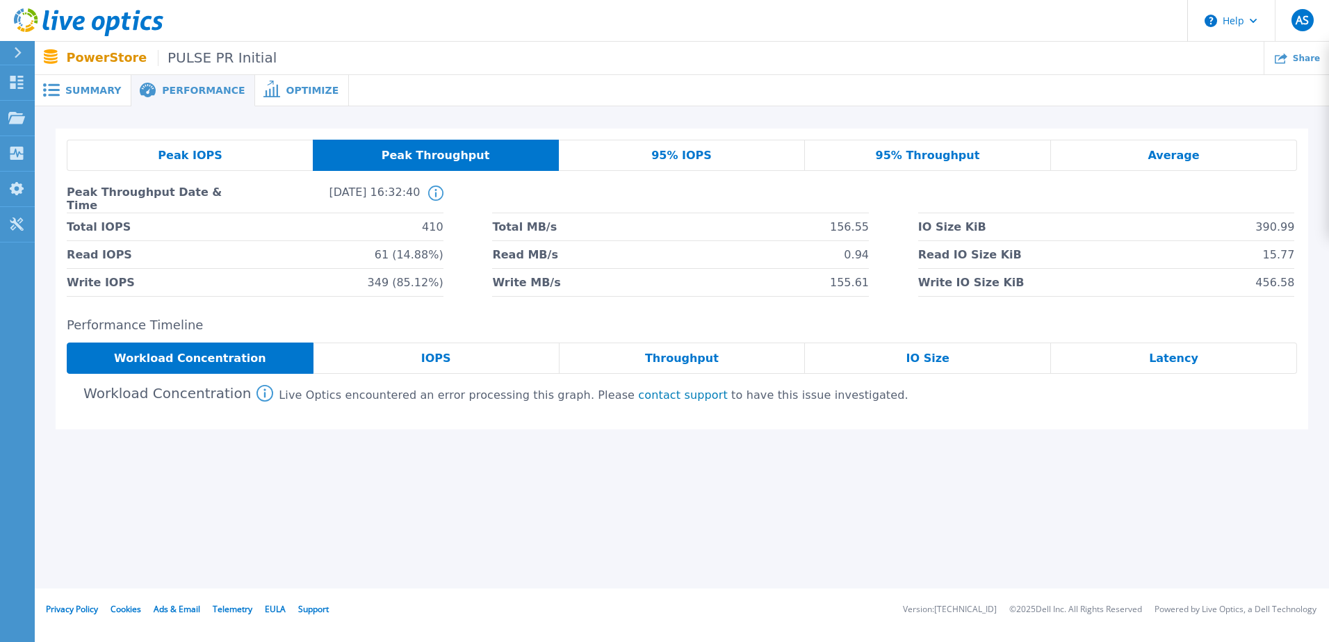
click at [200, 151] on span "Peak IOPS" at bounding box center [190, 155] width 64 height 11
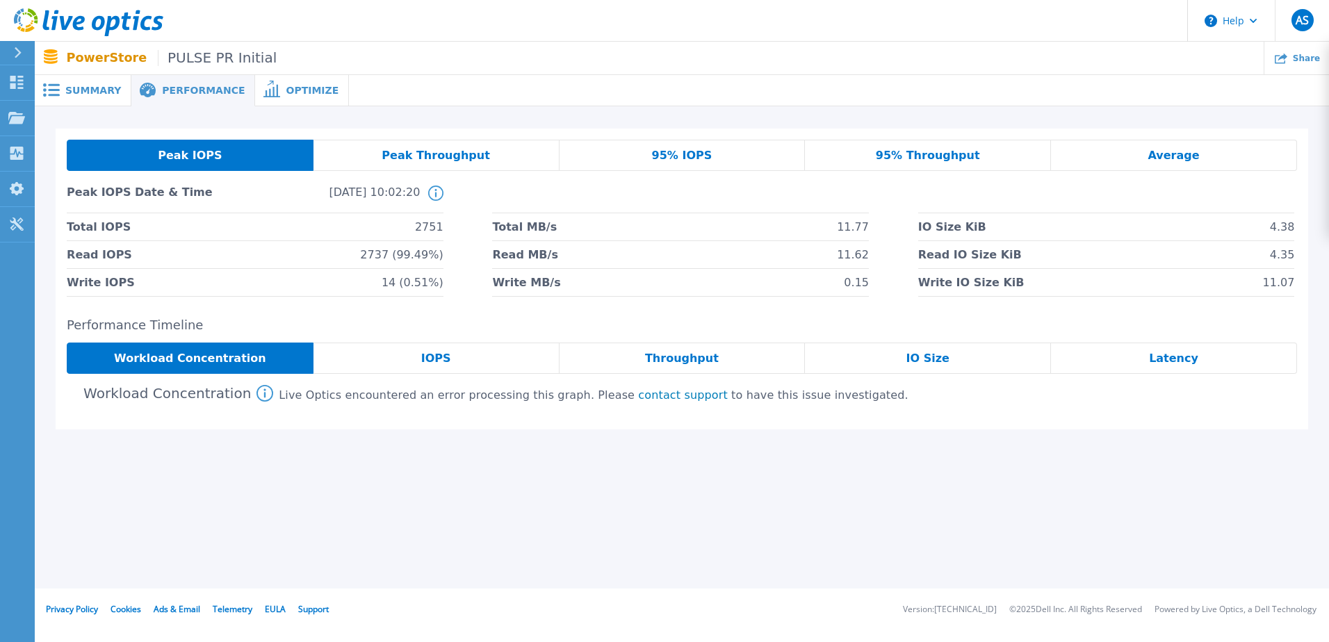
click at [375, 360] on div "IOPS" at bounding box center [437, 358] width 246 height 31
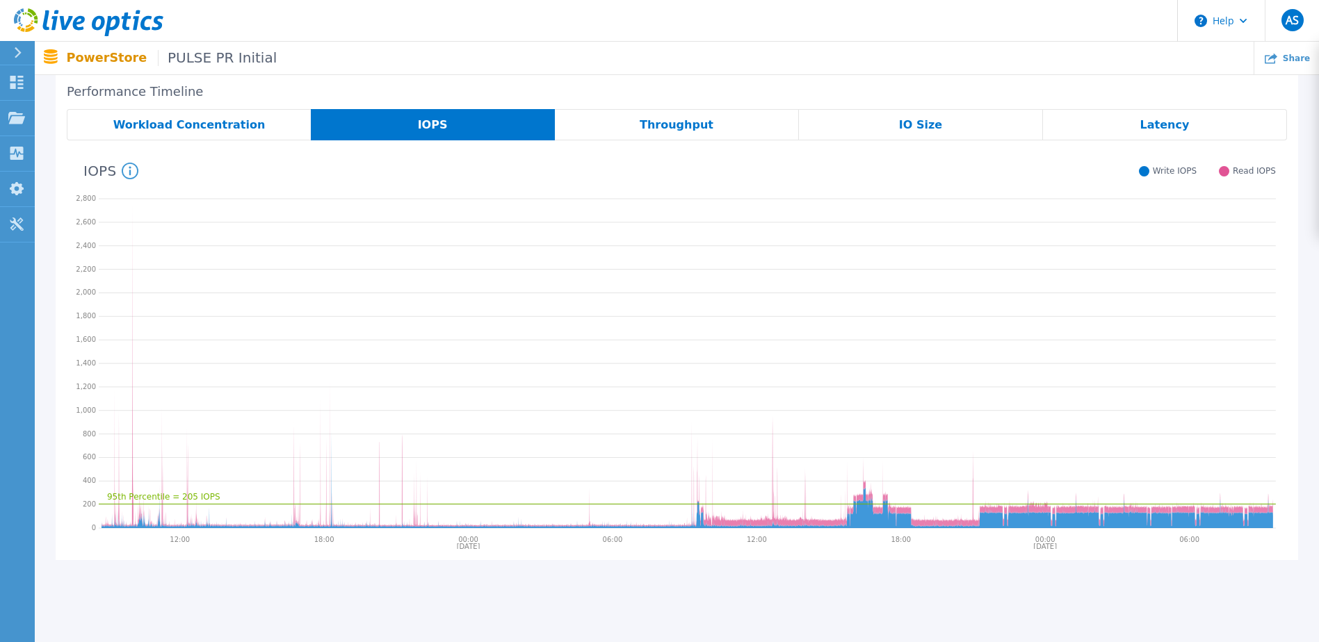
scroll to position [229, 0]
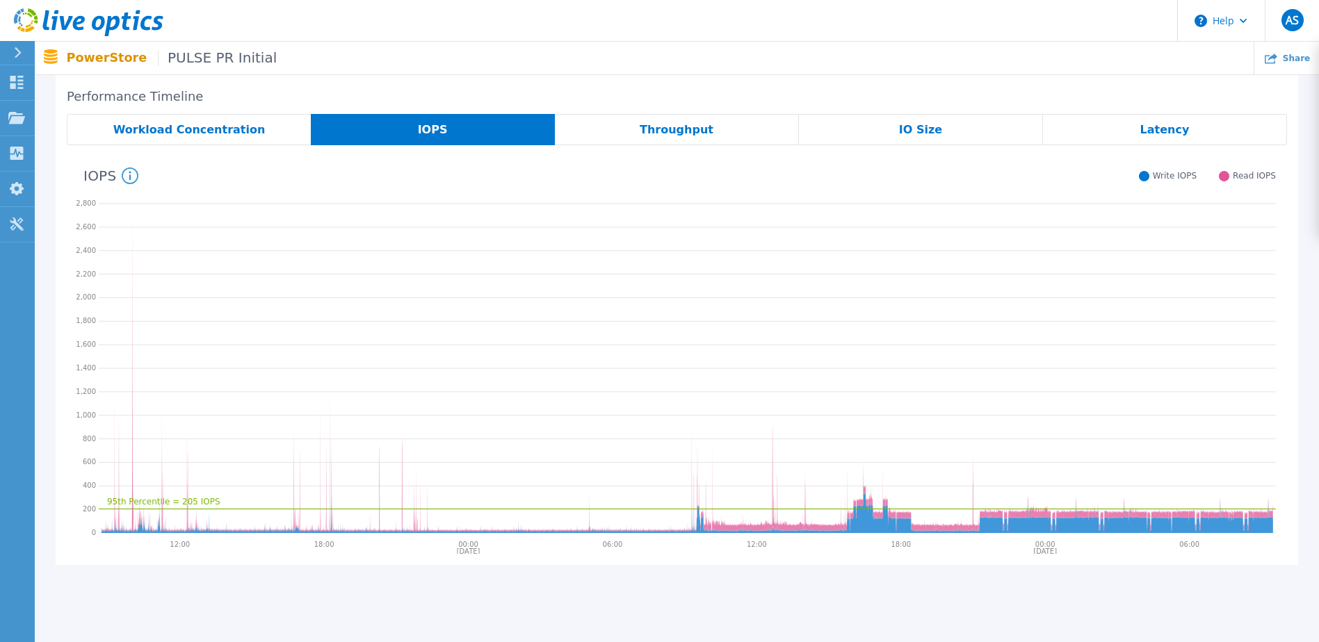
click at [714, 127] on div "Throughput" at bounding box center [677, 129] width 244 height 31
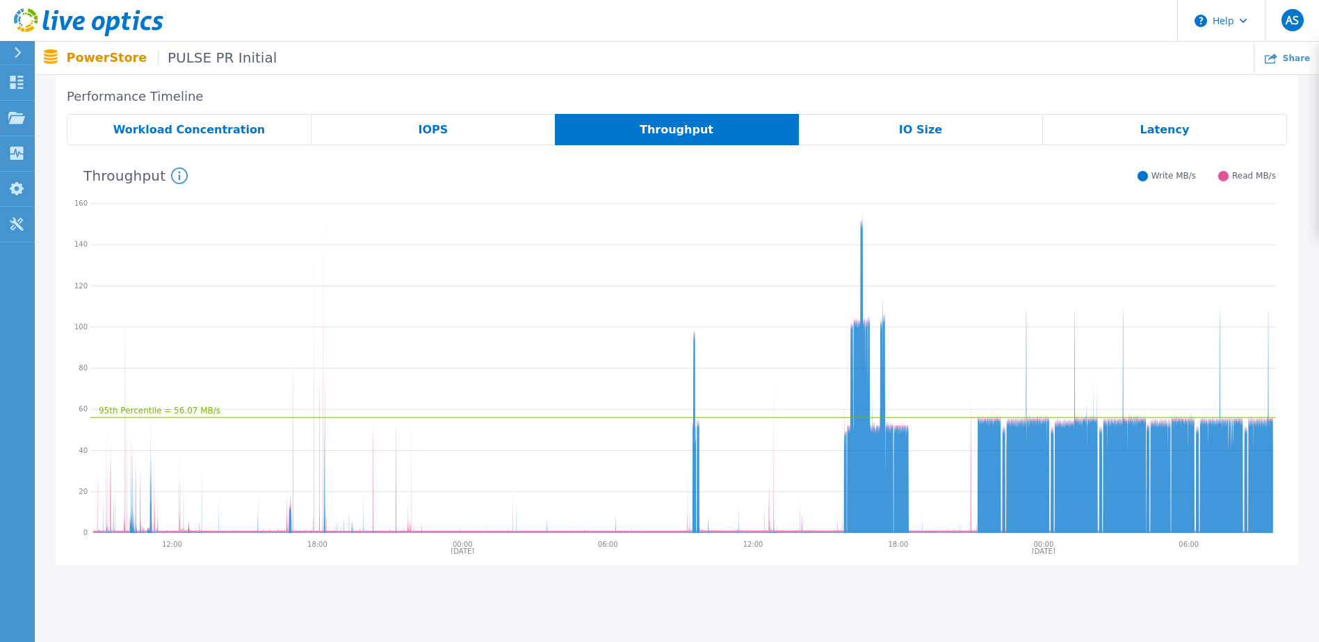
click at [1102, 142] on div "Latency" at bounding box center [1165, 129] width 244 height 31
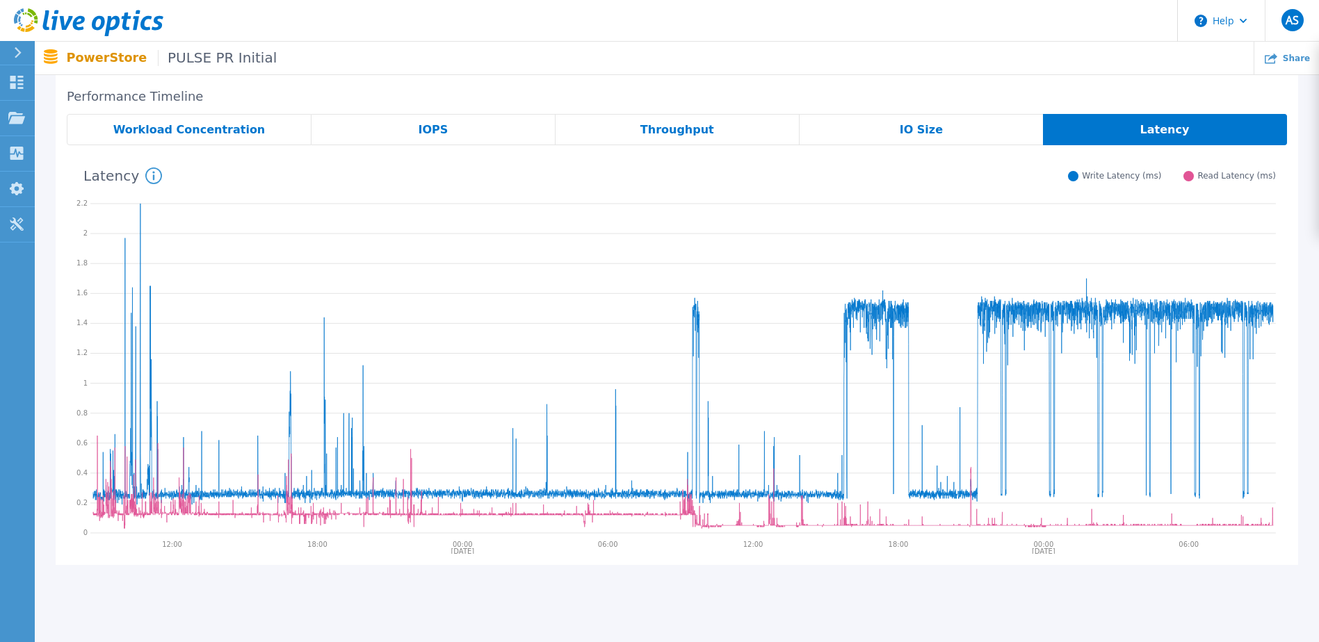
click at [700, 132] on span "Throughput" at bounding box center [677, 129] width 74 height 11
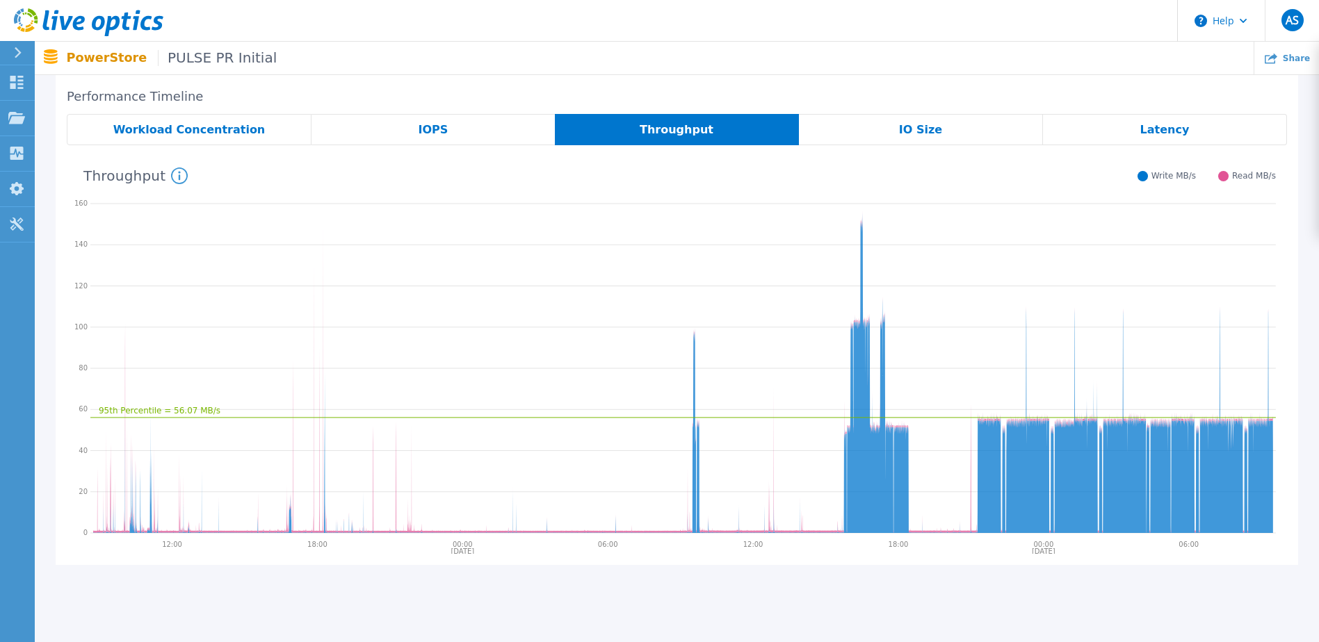
click at [403, 138] on div "IOPS" at bounding box center [433, 129] width 243 height 31
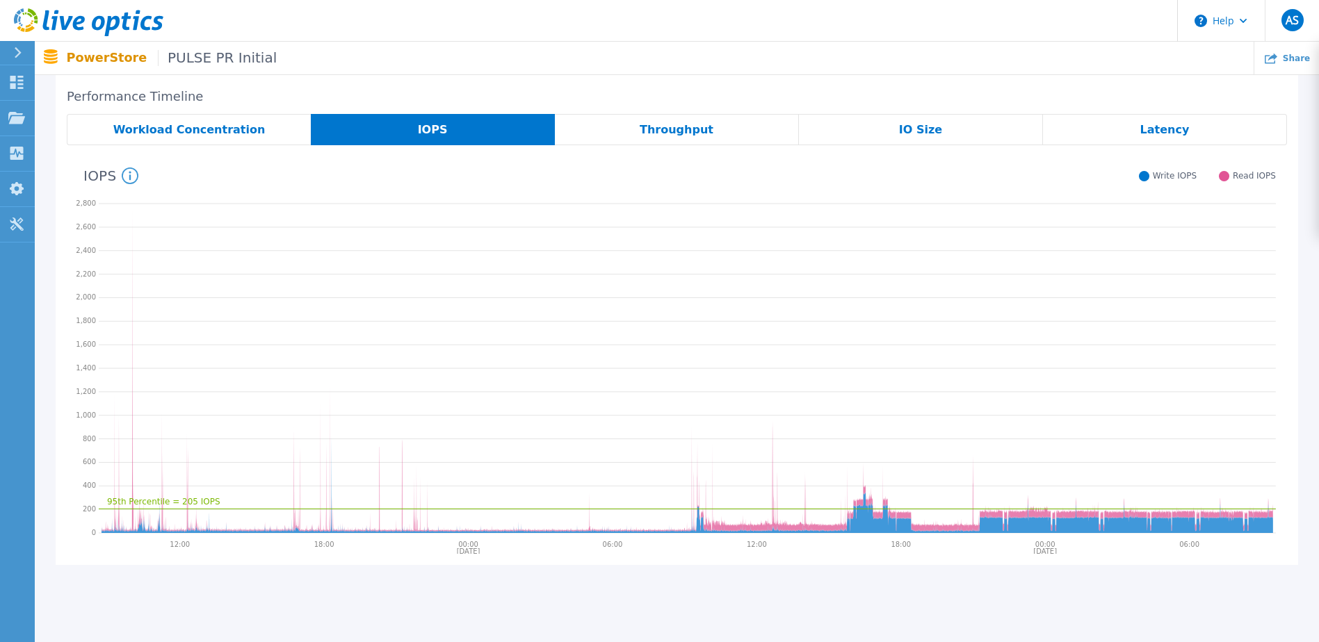
click at [190, 124] on span "Workload Concentration" at bounding box center [189, 129] width 152 height 11
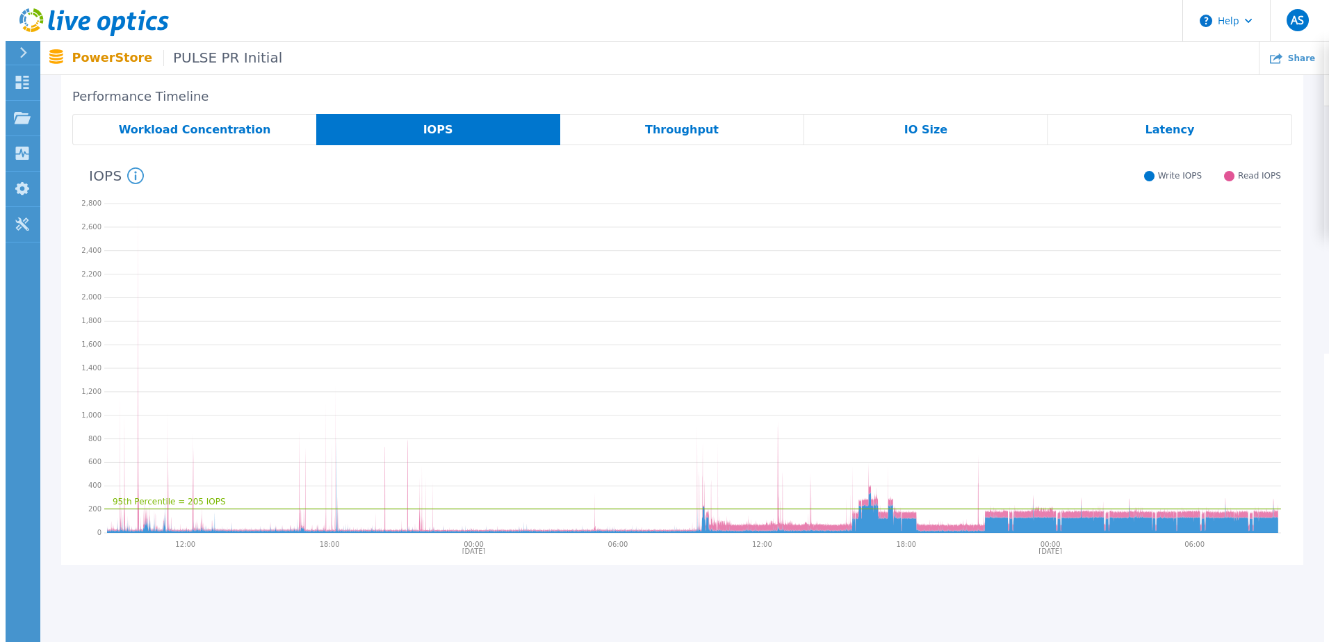
scroll to position [0, 0]
